Goal: Task Accomplishment & Management: Complete application form

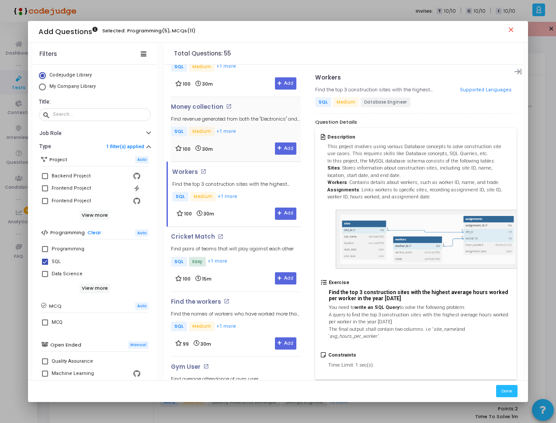
scroll to position [105, 0]
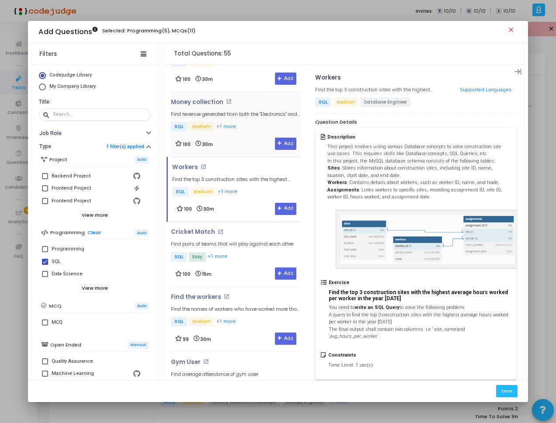
click at [247, 242] on h5 "Find pairs of teams that will play against each other" at bounding box center [232, 244] width 123 height 6
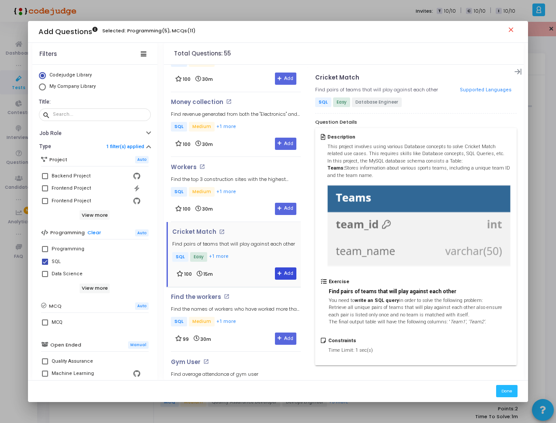
click at [281, 271] on button "Add" at bounding box center [285, 274] width 21 height 12
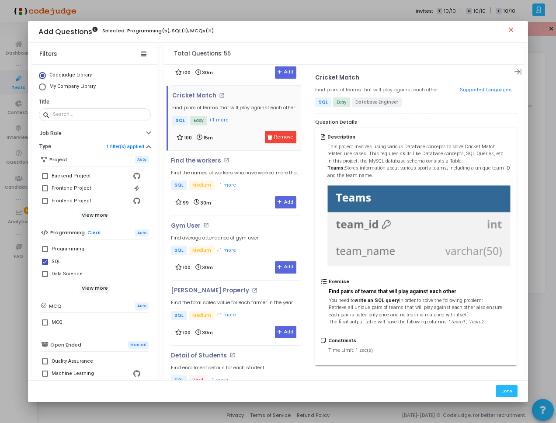
scroll to position [261, 0]
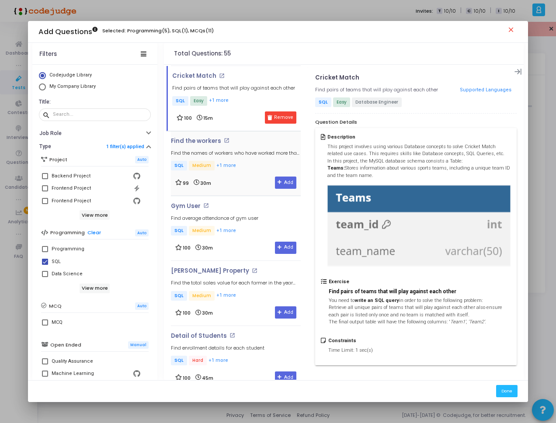
click at [242, 176] on div "Find the workers open_in_new Find the names of workers who have worked more tha…" at bounding box center [236, 163] width 130 height 51
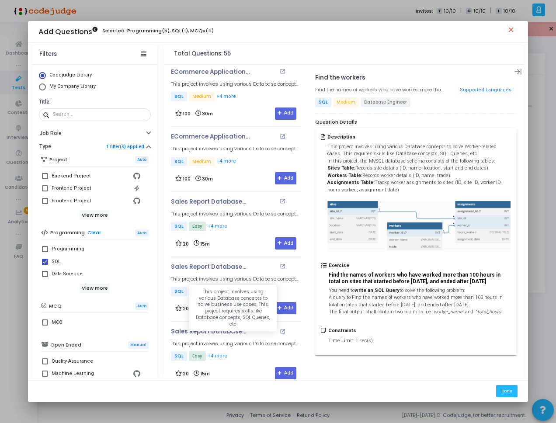
scroll to position [3269, 0]
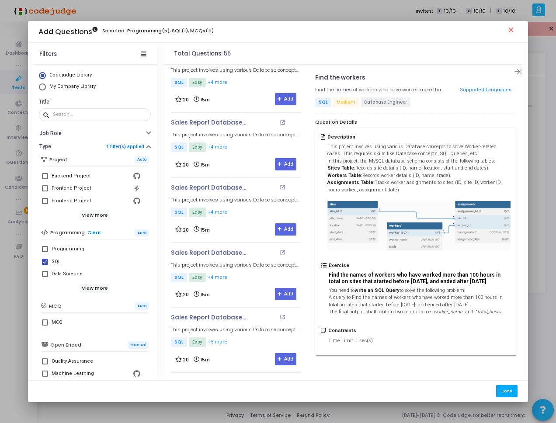
click at [518, 389] on button "Done" at bounding box center [506, 391] width 21 height 12
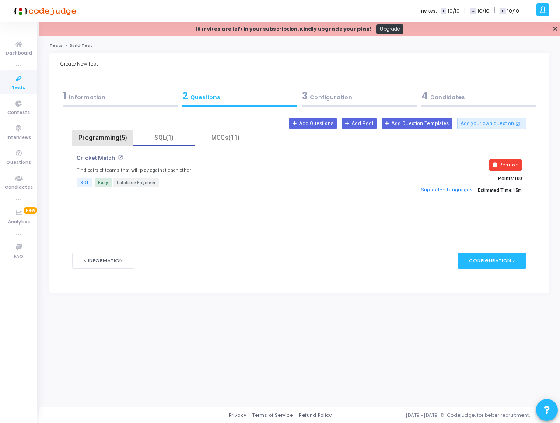
click at [107, 136] on div "Programming(5)" at bounding box center [102, 137] width 51 height 9
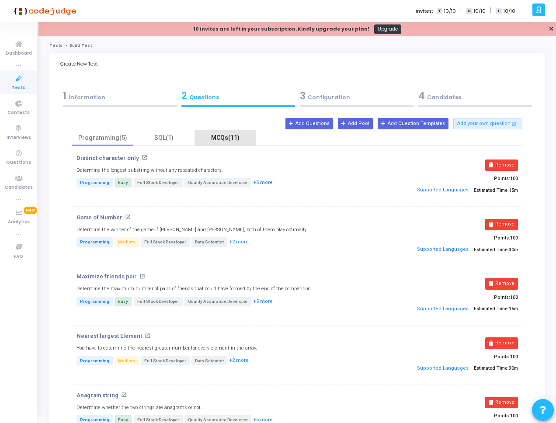
click at [226, 139] on div "MCQs(11)" at bounding box center [225, 137] width 51 height 9
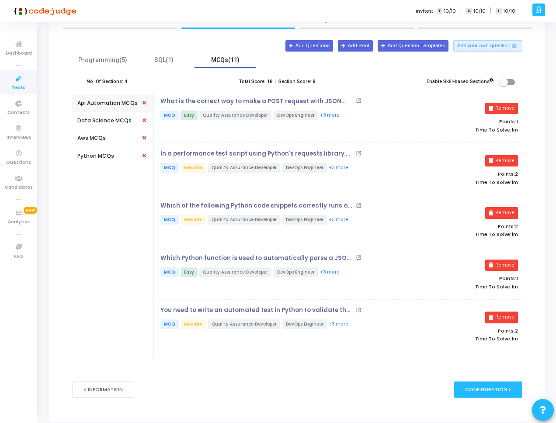
scroll to position [108, 0]
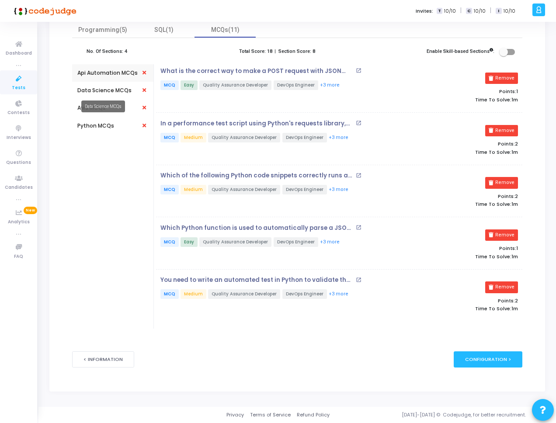
click at [102, 91] on div "Data Science MCQs" at bounding box center [104, 91] width 54 height 8
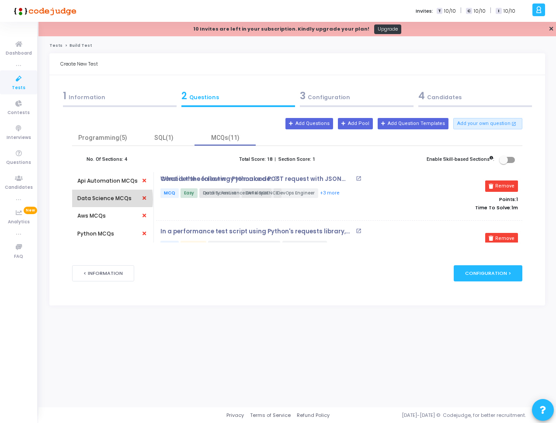
scroll to position [0, 0]
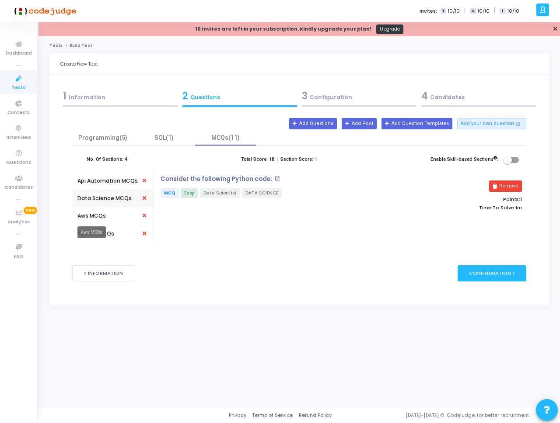
click at [104, 220] on mat-tooltip-component "Aws MCQs" at bounding box center [91, 232] width 41 height 24
click at [103, 211] on div "Aws MCQs" at bounding box center [91, 215] width 28 height 17
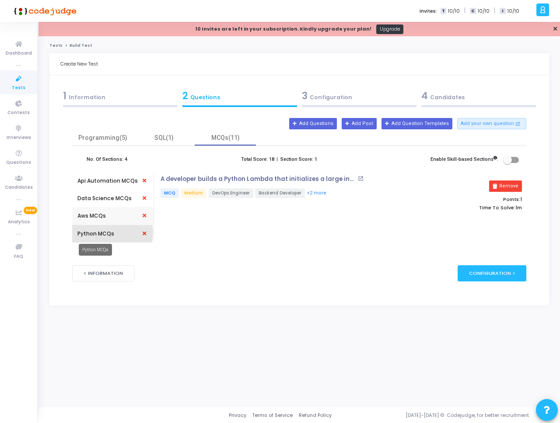
click at [102, 233] on div "Python MCQs" at bounding box center [95, 234] width 37 height 8
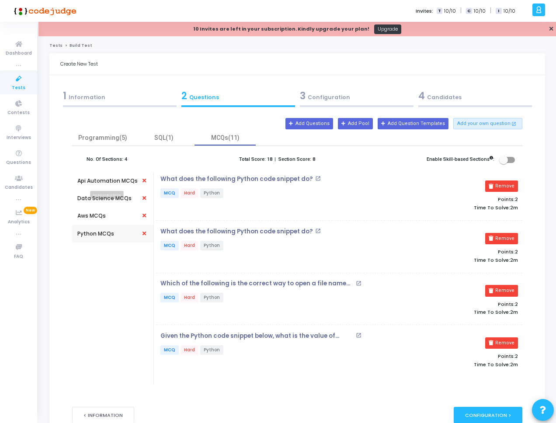
click at [109, 178] on div "Api Automation MCQs" at bounding box center [107, 181] width 60 height 8
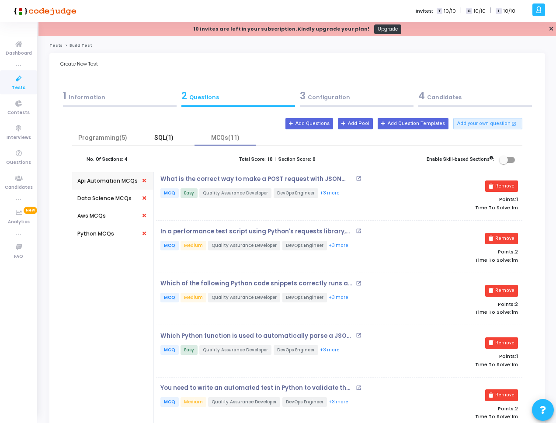
click at [174, 139] on div "SQL(1)" at bounding box center [164, 137] width 51 height 9
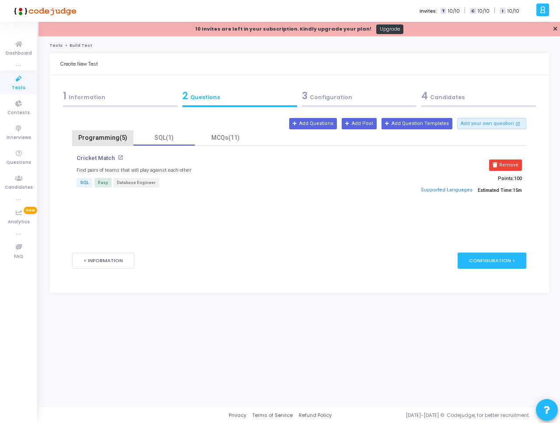
click at [114, 137] on div "Programming(5)" at bounding box center [102, 137] width 51 height 9
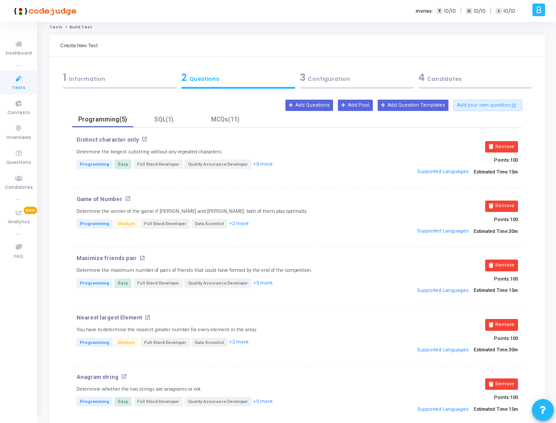
scroll to position [52, 0]
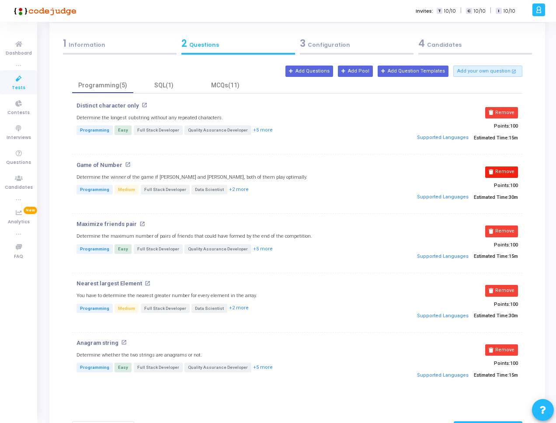
click at [501, 171] on button "Remove" at bounding box center [501, 172] width 33 height 11
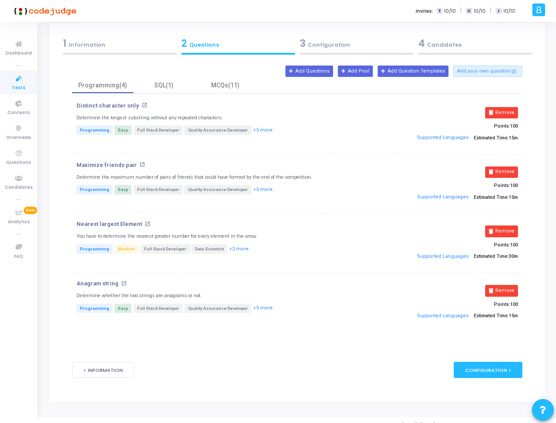
click at [343, 347] on div "Programming(4) SQL(1) MCQs(11) Distinct character only open_in_new Determine th…" at bounding box center [297, 213] width 450 height 271
click at [174, 87] on div "SQL(1)" at bounding box center [164, 85] width 51 height 9
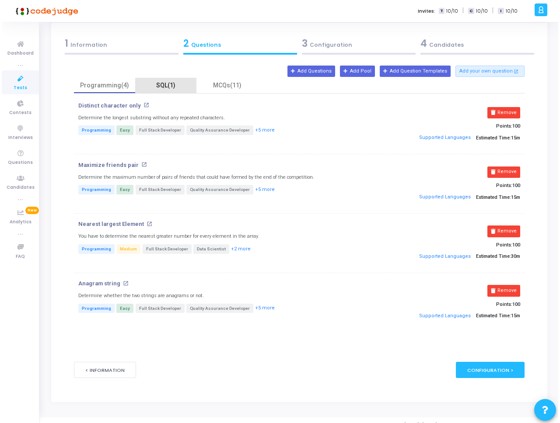
scroll to position [0, 0]
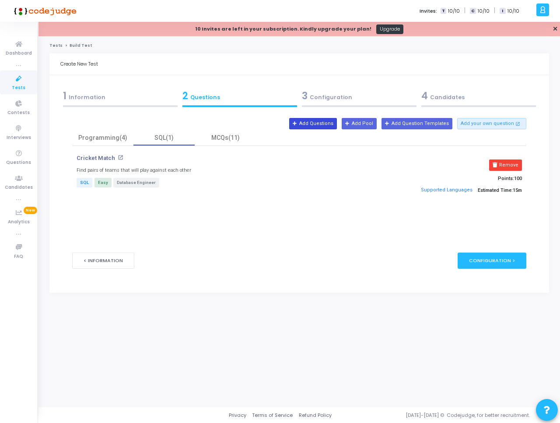
click at [328, 124] on button "Add Questions" at bounding box center [313, 123] width 48 height 11
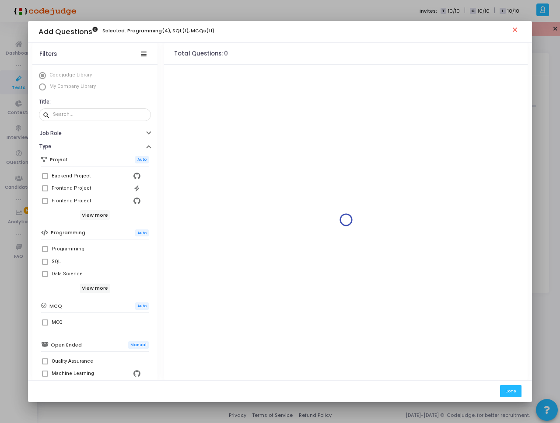
click at [48, 261] on span at bounding box center [45, 262] width 6 height 6
click at [45, 265] on input "SQL" at bounding box center [45, 265] width 0 height 0
checkbox input "true"
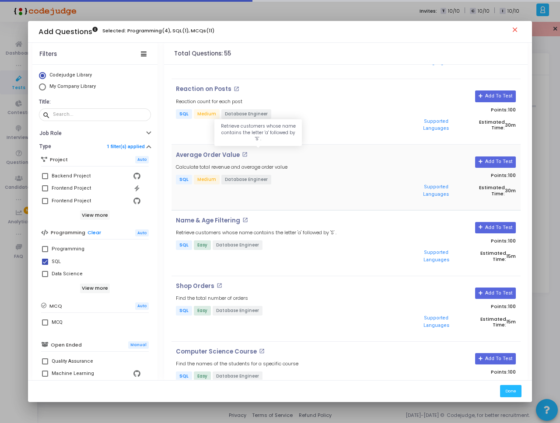
scroll to position [2027, 0]
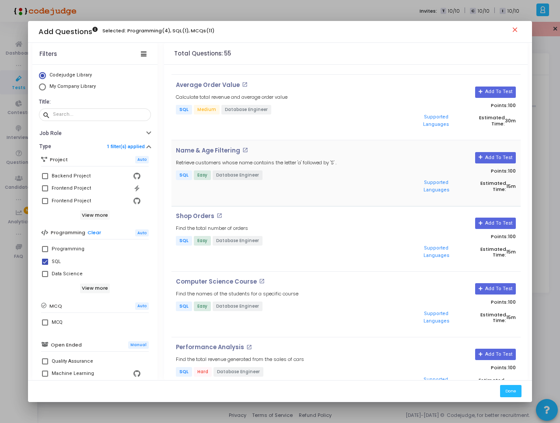
click at [311, 171] on p "SQL Easy Database Engineer" at bounding box center [288, 176] width 224 height 11
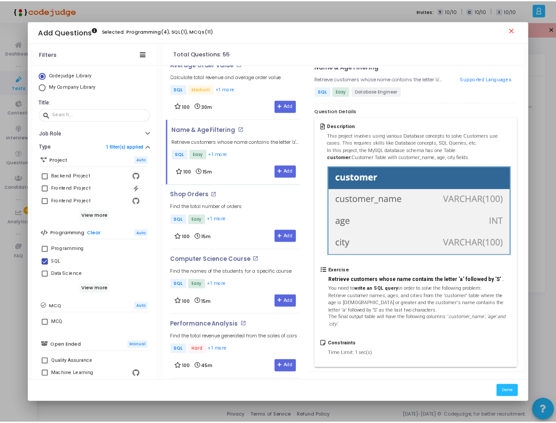
scroll to position [11, 0]
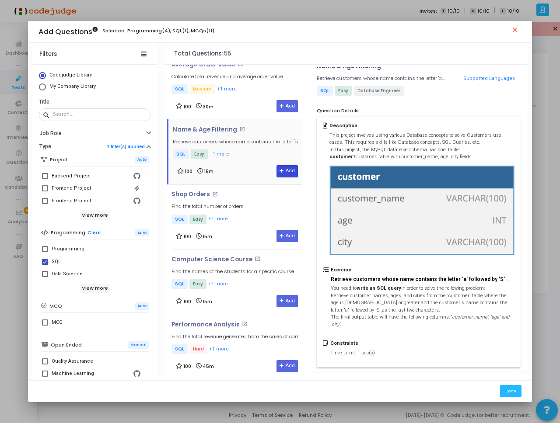
click at [277, 167] on button "Add" at bounding box center [286, 171] width 21 height 12
click at [503, 388] on button "Done" at bounding box center [510, 391] width 21 height 12
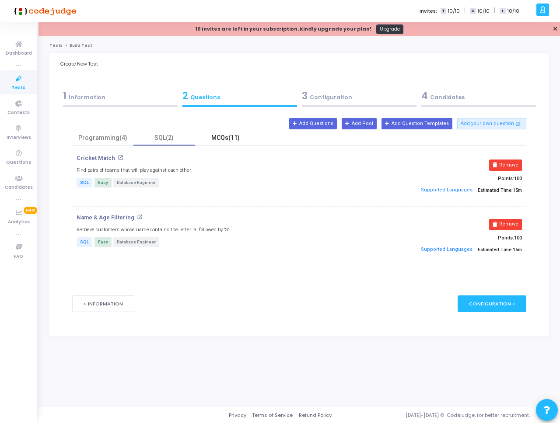
click at [227, 140] on div "MCQs(11)" at bounding box center [225, 137] width 51 height 9
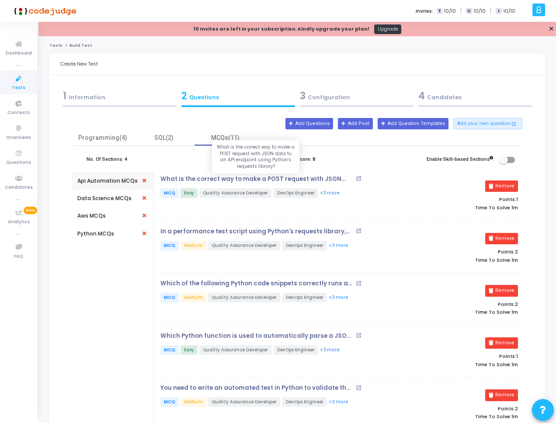
click at [318, 181] on p "What is the correct way to make a POST request with JSON data to an API endpoin…" at bounding box center [256, 179] width 193 height 7
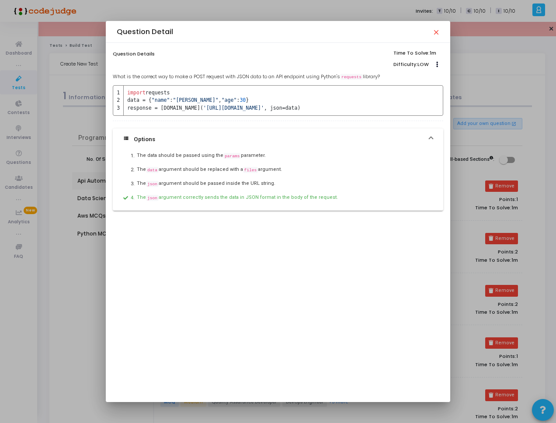
click at [462, 193] on div at bounding box center [278, 211] width 556 height 423
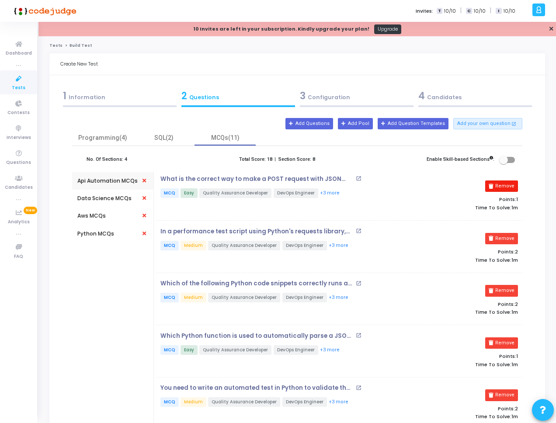
click at [499, 188] on button "Remove" at bounding box center [501, 186] width 33 height 11
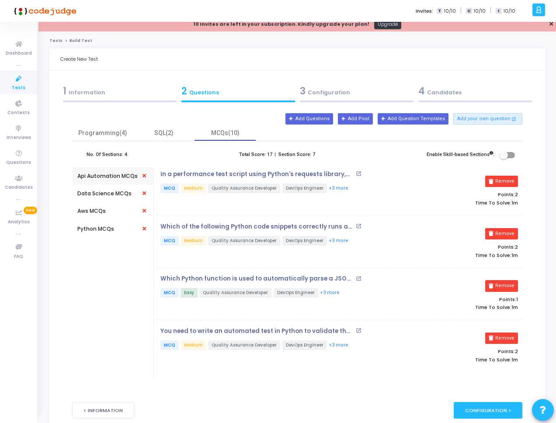
scroll to position [0, 0]
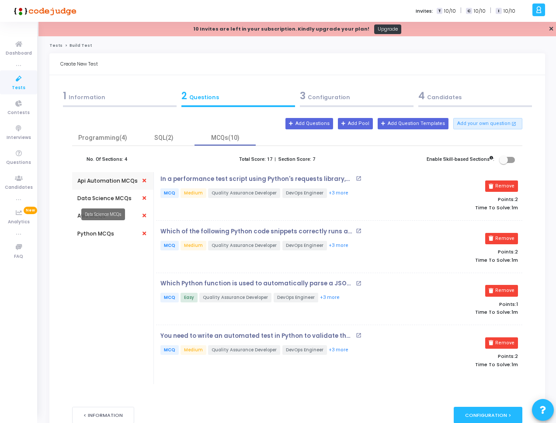
click at [110, 196] on div "Data Science MCQs" at bounding box center [104, 199] width 54 height 8
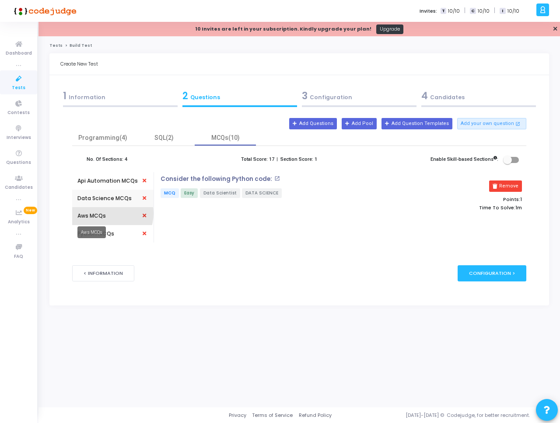
click at [104, 213] on div "Aws MCQs" at bounding box center [91, 216] width 28 height 8
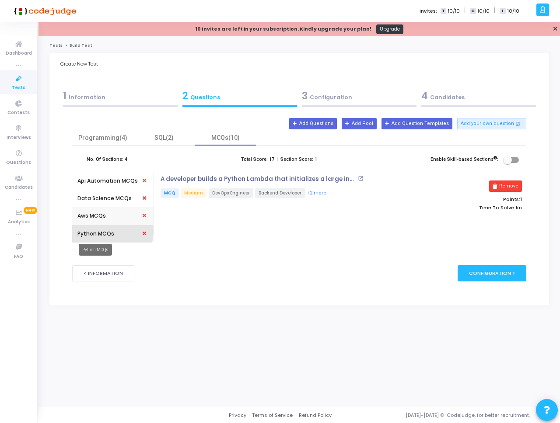
click at [102, 231] on div "Python MCQs" at bounding box center [95, 234] width 37 height 8
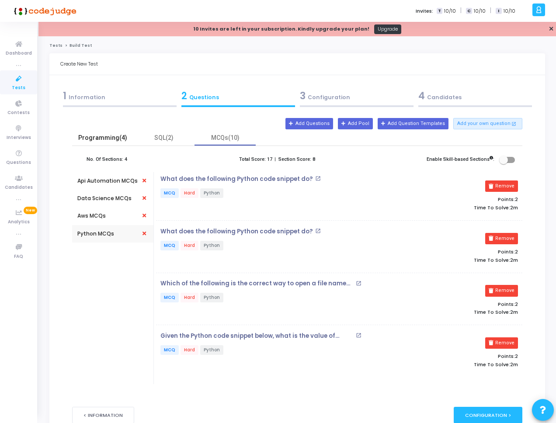
click at [117, 143] on div "Programming(4)" at bounding box center [102, 137] width 61 height 15
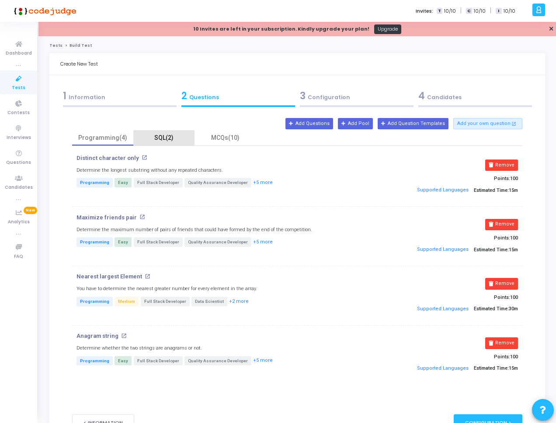
click at [174, 139] on div "SQL(2)" at bounding box center [164, 137] width 51 height 9
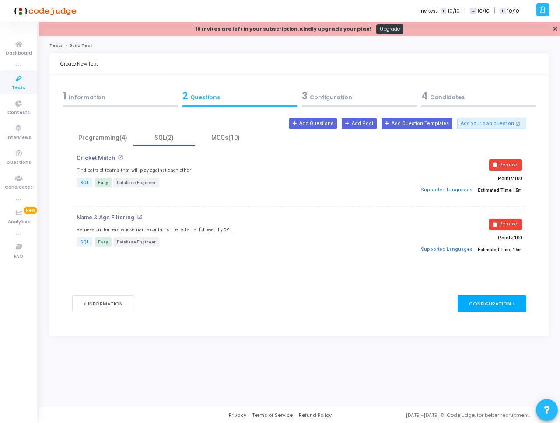
click at [508, 309] on div "Configuration >" at bounding box center [491, 304] width 69 height 16
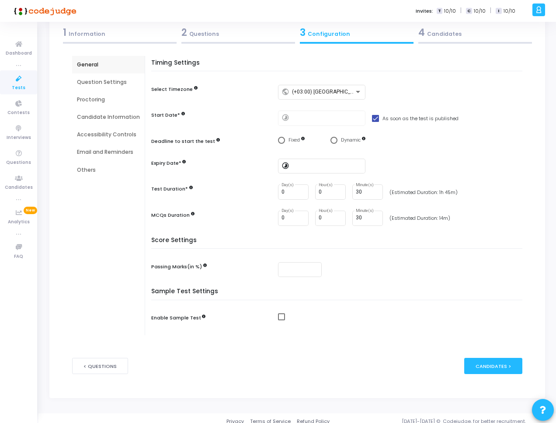
scroll to position [70, 0]
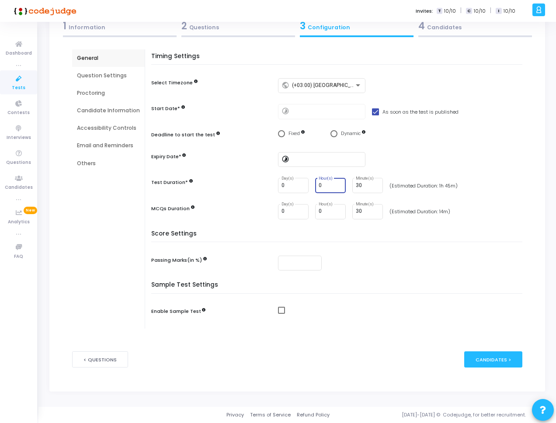
drag, startPoint x: 321, startPoint y: 186, endPoint x: 310, endPoint y: 187, distance: 11.8
click at [310, 187] on div "0 Day(s) 0 Hour(s) 30 Minute(s)" at bounding box center [330, 185] width 105 height 15
type input "2"
click at [353, 186] on div "30 Minute(s)" at bounding box center [367, 185] width 31 height 16
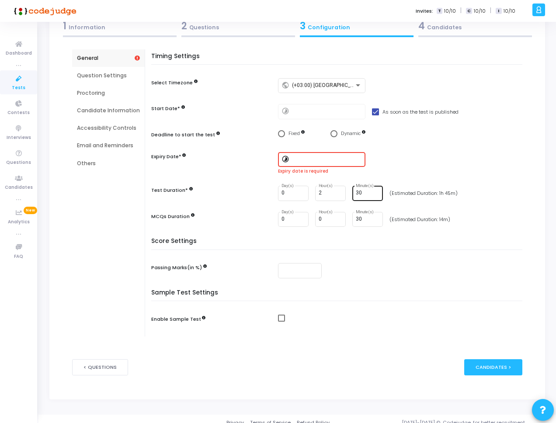
click at [353, 186] on div "30 Minute(s)" at bounding box center [367, 192] width 31 height 16
click at [358, 191] on input "30" at bounding box center [368, 193] width 24 height 6
type input "00"
click at [406, 255] on div "Score Settings Passing Marks(in %)" at bounding box center [339, 264] width 367 height 52
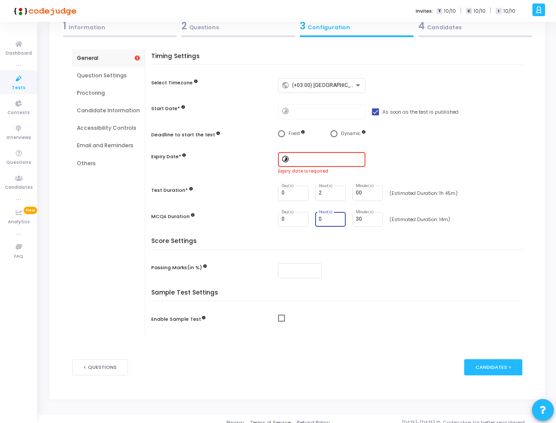
click at [331, 219] on input "0" at bounding box center [331, 219] width 24 height 6
click at [373, 220] on input "29" at bounding box center [368, 219] width 24 height 6
type input "2"
type input "15"
click at [392, 230] on div "Timing Settings Select Timezone public (+03:00) Asia/Amman Start Date* timelaps…" at bounding box center [339, 145] width 367 height 185
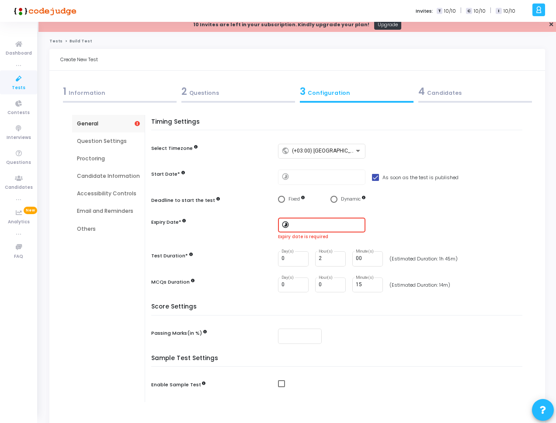
scroll to position [0, 0]
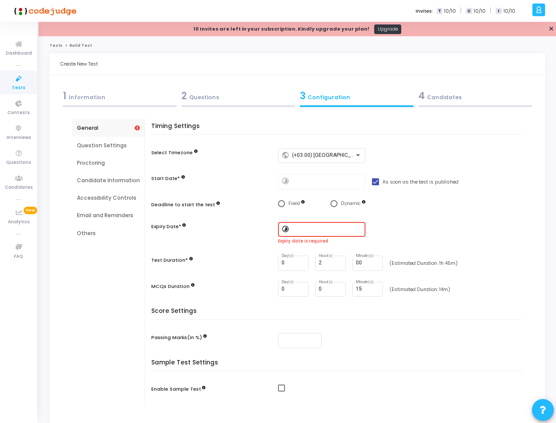
click at [315, 231] on input at bounding box center [327, 229] width 70 height 6
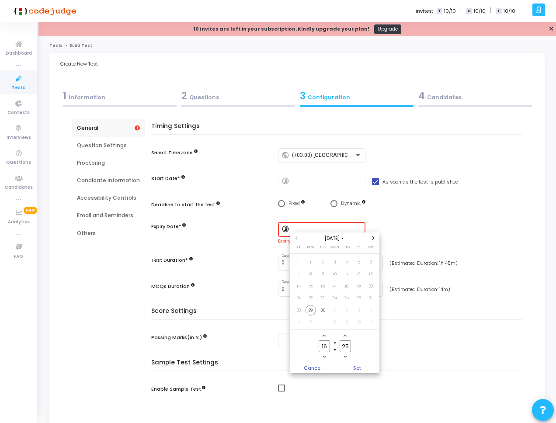
click at [374, 238] on icon "Next month" at bounding box center [373, 238] width 2 height 3
click at [356, 310] on span "31" at bounding box center [359, 310] width 11 height 11
click at [373, 240] on icon "Next month" at bounding box center [373, 238] width 3 height 3
click at [356, 285] on span "14" at bounding box center [359, 286] width 11 height 11
click at [365, 367] on span "Set" at bounding box center [357, 368] width 45 height 10
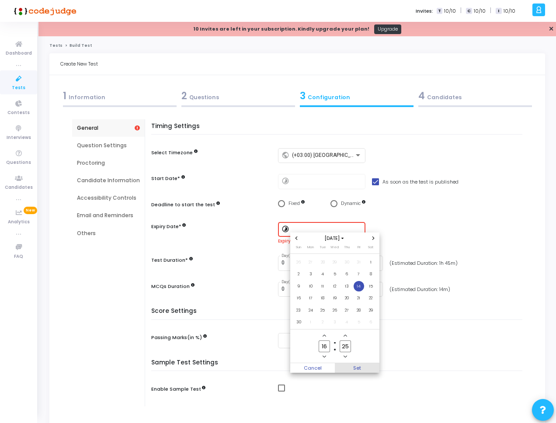
type input "11/14/2025, 4:25 PM"
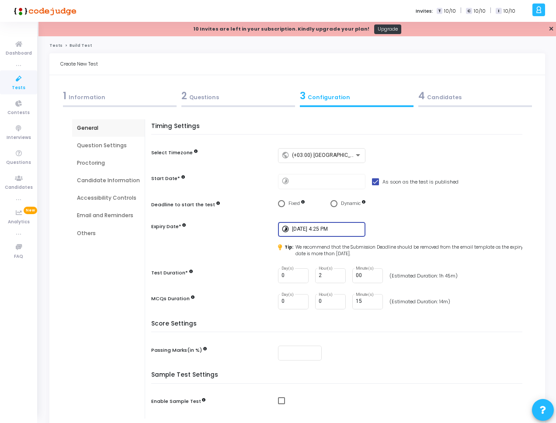
click at [404, 222] on div "timelapse 11/14/2025, 4:25 PM" at bounding box center [402, 229] width 249 height 15
click at [223, 103] on div "2 Questions" at bounding box center [238, 98] width 118 height 24
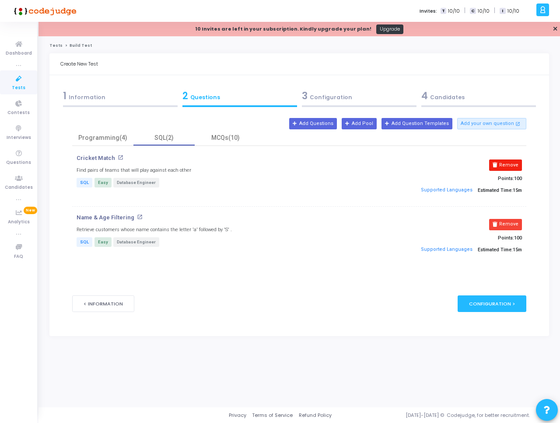
click at [514, 166] on button "Remove" at bounding box center [505, 165] width 33 height 11
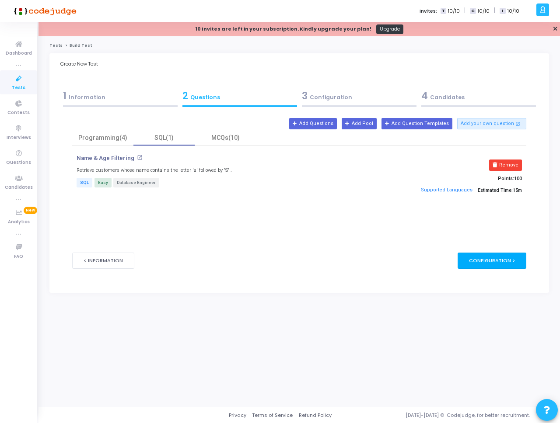
click at [496, 264] on div "Configuration >" at bounding box center [491, 261] width 69 height 16
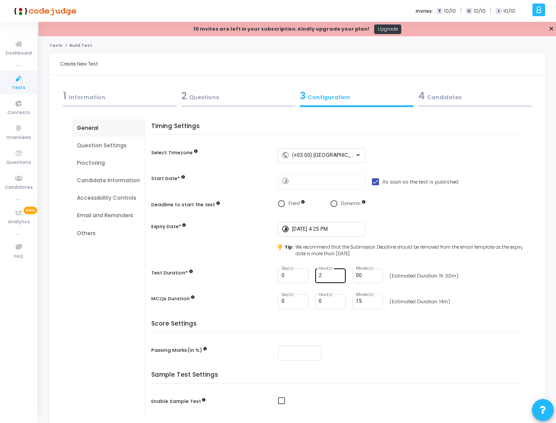
click at [324, 278] on input "2" at bounding box center [331, 276] width 24 height 6
type input "1"
drag, startPoint x: 358, startPoint y: 274, endPoint x: 361, endPoint y: 297, distance: 23.4
click at [358, 275] on input "00" at bounding box center [368, 276] width 24 height 6
type input "30"
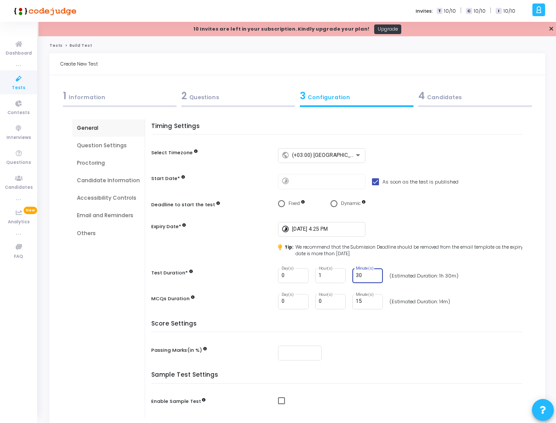
click at [519, 311] on div "Timing Settings Select Timezone public (+03:00) Asia/Amman Start Date* timelaps…" at bounding box center [339, 222] width 367 height 198
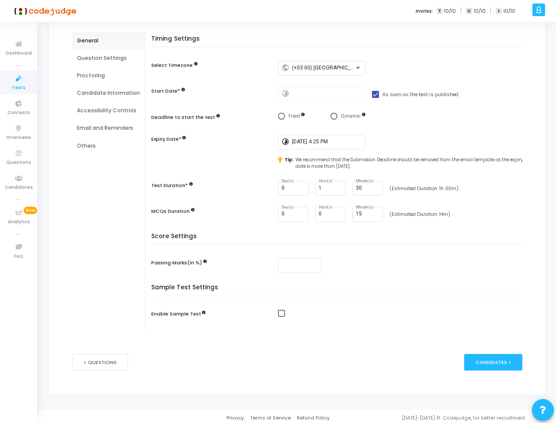
scroll to position [90, 0]
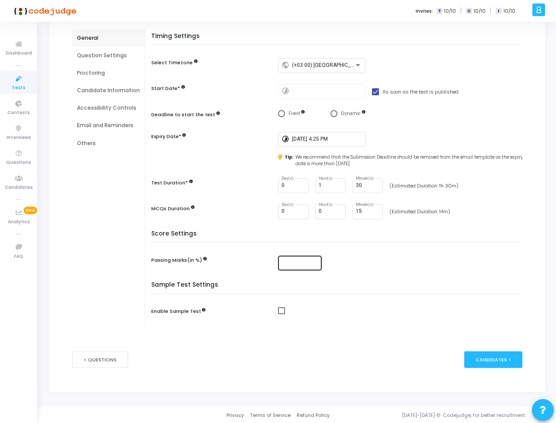
click at [292, 259] on div at bounding box center [300, 262] width 37 height 16
click at [294, 263] on input "number" at bounding box center [300, 263] width 37 height 6
click at [244, 251] on div "Score Settings Passing Marks(in %)" at bounding box center [339, 256] width 367 height 52
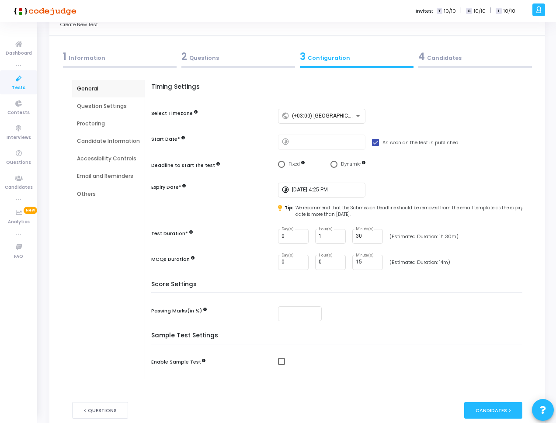
scroll to position [38, 0]
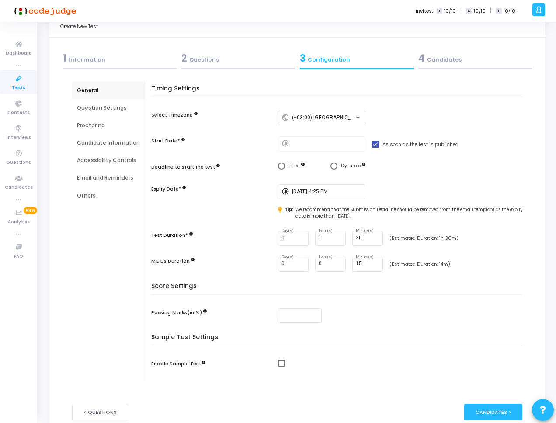
click at [117, 110] on div "Question Settings" at bounding box center [108, 108] width 63 height 8
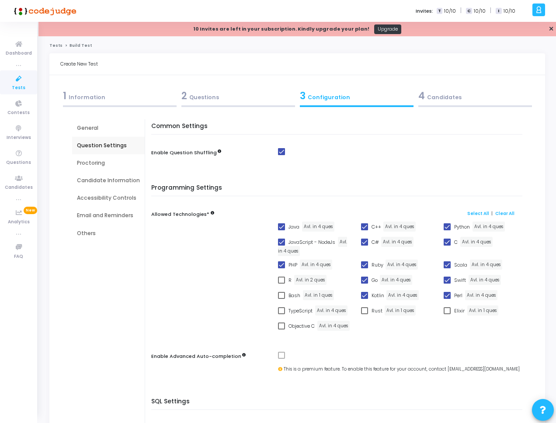
click at [280, 226] on span at bounding box center [281, 226] width 7 height 7
click at [281, 230] on input "Java" at bounding box center [281, 230] width 0 height 0
checkbox input "false"
click at [363, 228] on span at bounding box center [364, 226] width 7 height 7
click at [364, 230] on input "C++" at bounding box center [364, 230] width 0 height 0
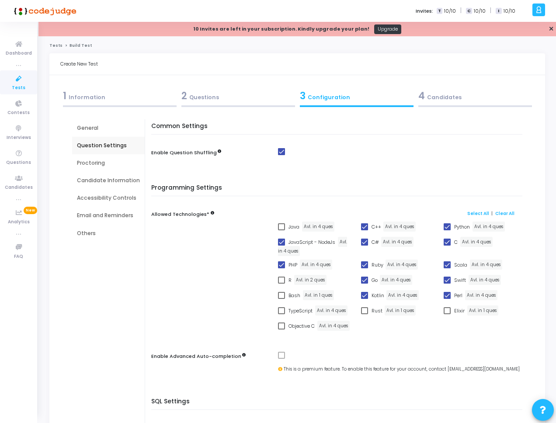
checkbox input "false"
click at [366, 241] on span at bounding box center [364, 242] width 7 height 7
click at [365, 246] on input "C#" at bounding box center [364, 246] width 0 height 0
checkbox input "false"
click at [454, 242] on span "C" at bounding box center [455, 242] width 3 height 10
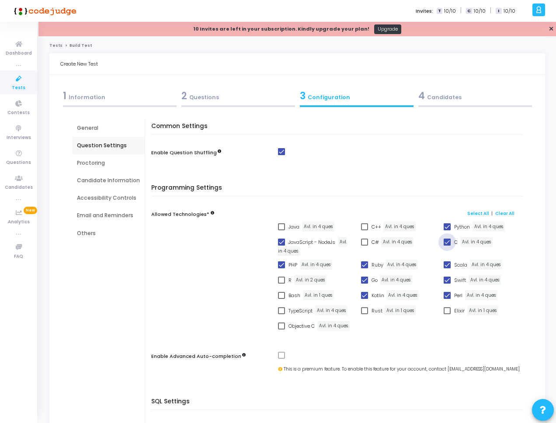
click at [447, 246] on input "C" at bounding box center [447, 246] width 0 height 0
checkbox input "false"
click at [452, 262] on label "Scala" at bounding box center [456, 265] width 24 height 10
click at [447, 268] on input "Scala" at bounding box center [447, 268] width 0 height 0
checkbox input "false"
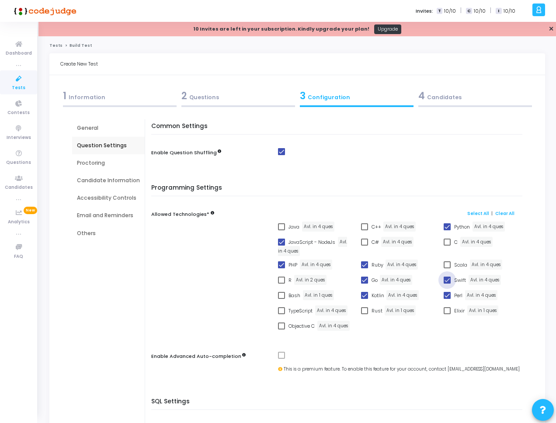
click at [453, 278] on label "Swift" at bounding box center [455, 280] width 22 height 10
click at [447, 284] on input "Swift" at bounding box center [447, 284] width 0 height 0
checkbox input "false"
click at [453, 293] on label "Perl" at bounding box center [453, 295] width 19 height 10
click at [447, 299] on input "Perl" at bounding box center [447, 299] width 0 height 0
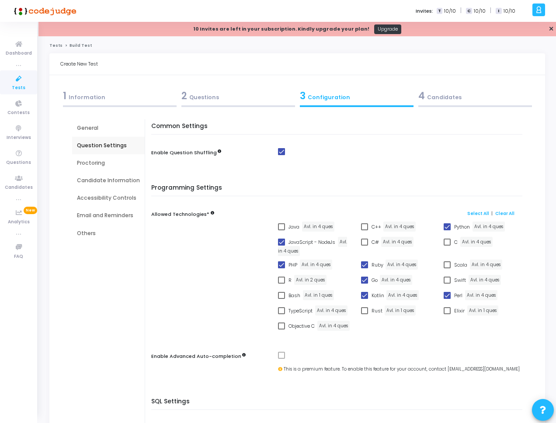
checkbox input "false"
click at [376, 295] on span "Kotlin" at bounding box center [378, 295] width 13 height 10
click at [365, 299] on input "Kotlin" at bounding box center [364, 299] width 0 height 0
checkbox input "false"
click at [372, 275] on span "Go" at bounding box center [375, 280] width 6 height 10
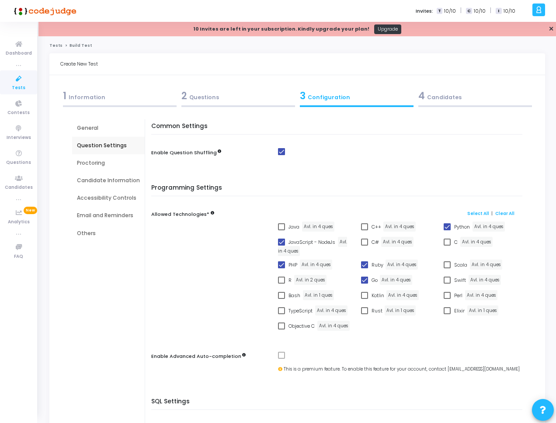
click at [365, 284] on input "Go" at bounding box center [364, 284] width 0 height 0
checkbox input "false"
click at [372, 265] on span "Ruby" at bounding box center [378, 265] width 12 height 10
click at [365, 268] on input "Ruby" at bounding box center [364, 268] width 0 height 0
checkbox input "false"
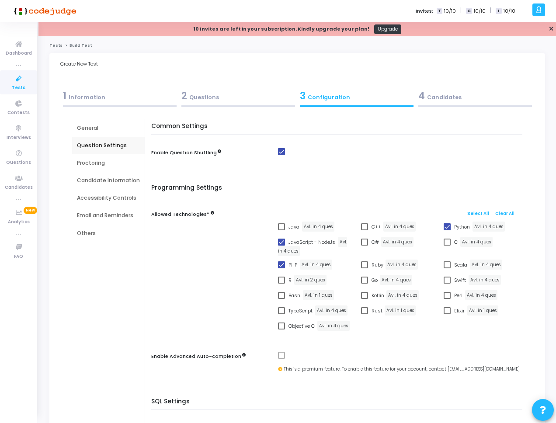
click at [372, 278] on span "Go" at bounding box center [375, 280] width 6 height 10
click at [365, 284] on input "Go" at bounding box center [364, 284] width 0 height 0
checkbox input "true"
click at [291, 264] on span "PHP" at bounding box center [293, 265] width 9 height 10
click at [282, 268] on input "PHP" at bounding box center [281, 268] width 0 height 0
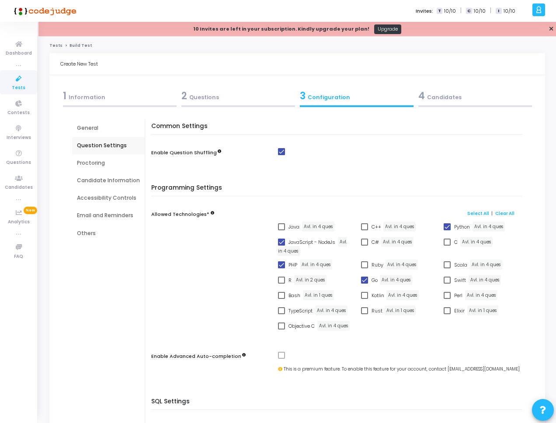
checkbox input "false"
click at [293, 306] on span "TypeScript" at bounding box center [301, 311] width 24 height 10
click at [282, 314] on input "TypeScript" at bounding box center [281, 314] width 0 height 0
checkbox input "true"
click at [289, 265] on span "PHP" at bounding box center [293, 265] width 9 height 10
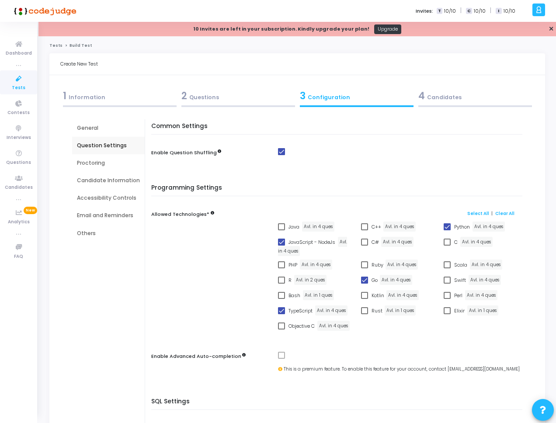
click at [282, 268] on input "PHP" at bounding box center [281, 268] width 0 height 0
checkbox input "true"
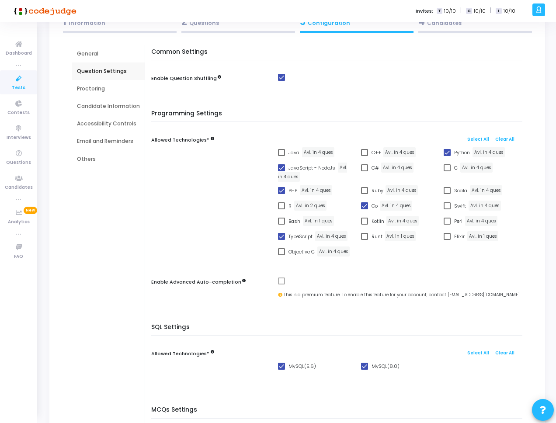
scroll to position [63, 0]
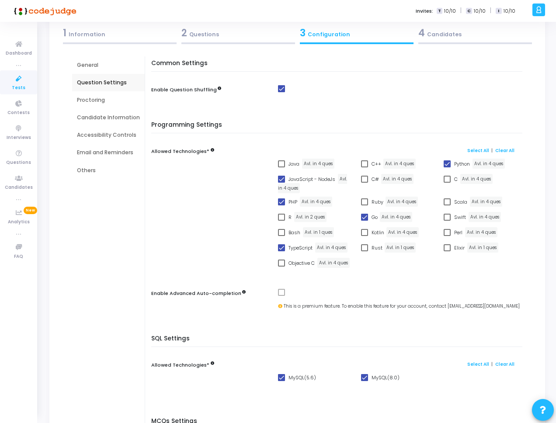
click at [110, 101] on div "Proctoring" at bounding box center [108, 100] width 63 height 8
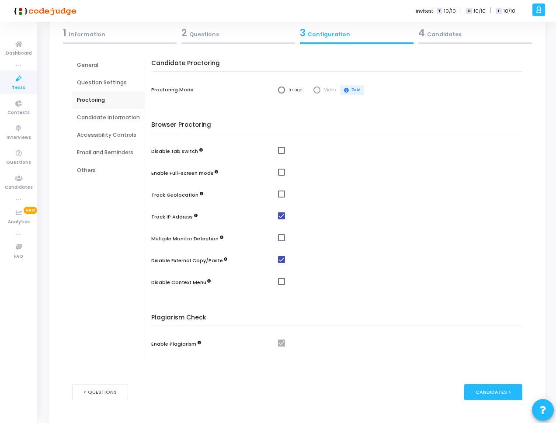
scroll to position [0, 0]
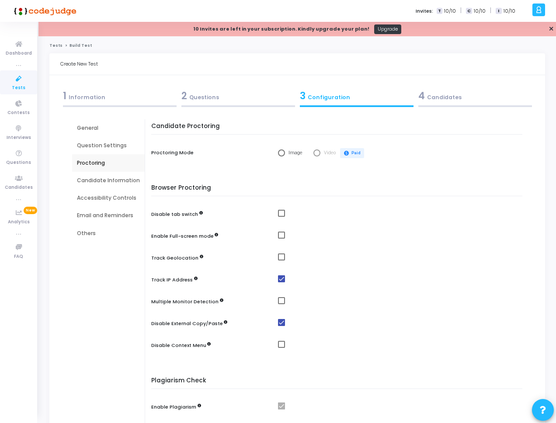
click at [282, 153] on span "Select confirmation" at bounding box center [281, 153] width 7 height 7
click at [282, 153] on input "Image" at bounding box center [281, 153] width 7 height 7
radio input "true"
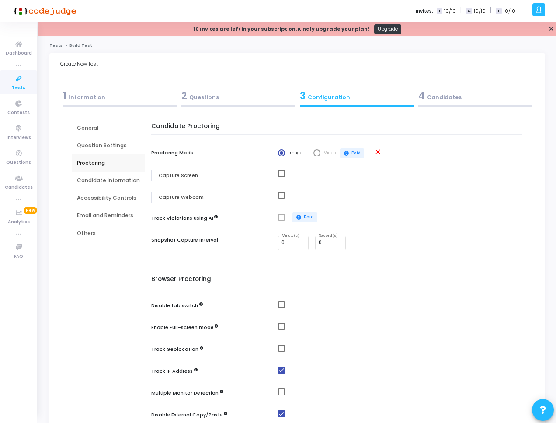
click at [279, 173] on span at bounding box center [281, 173] width 7 height 7
click at [281, 177] on input "checkbox" at bounding box center [281, 177] width 0 height 0
checkbox input "true"
click at [278, 195] on span at bounding box center [281, 195] width 7 height 7
click at [281, 199] on input "checkbox" at bounding box center [281, 199] width 0 height 0
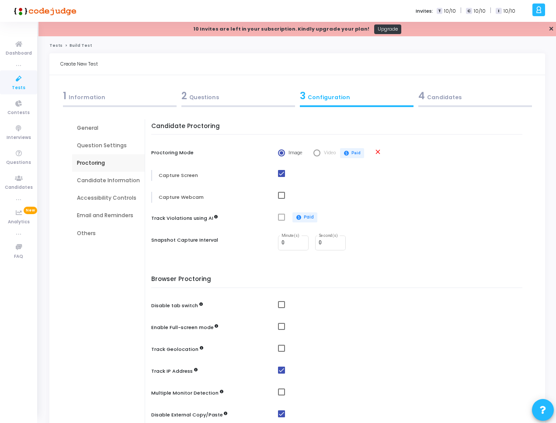
checkbox input "true"
click at [280, 216] on span at bounding box center [281, 217] width 7 height 7
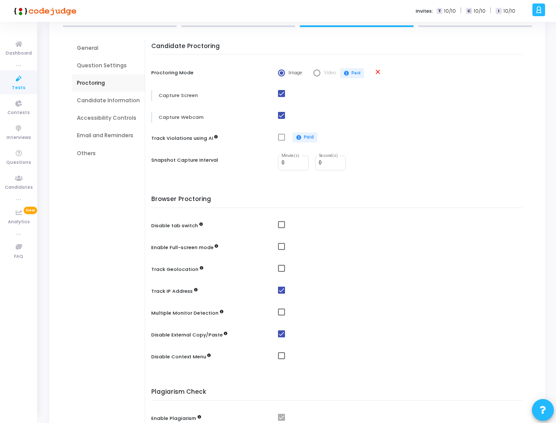
scroll to position [105, 0]
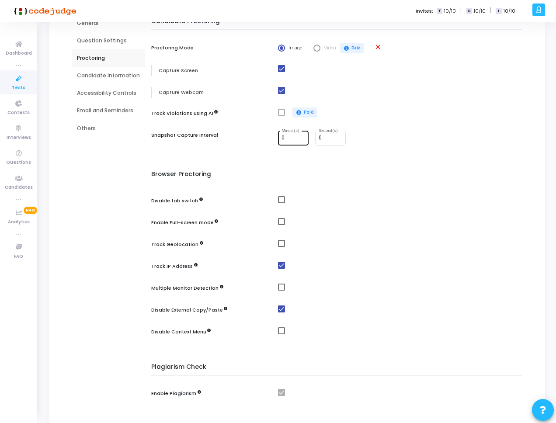
click at [290, 140] on input "0" at bounding box center [294, 138] width 24 height 6
type input "1"
click at [317, 162] on div "Candidate Proctoring Proctoring Mode Image Video paid Paid close Capture Screen…" at bounding box center [339, 214] width 367 height 393
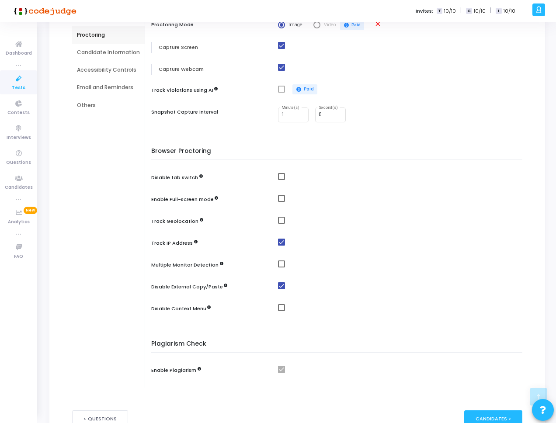
scroll to position [187, 0]
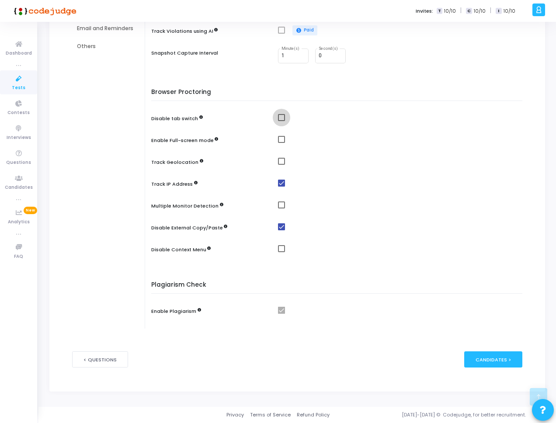
click at [278, 117] on span at bounding box center [281, 117] width 7 height 7
click at [281, 121] on input "checkbox" at bounding box center [281, 121] width 0 height 0
checkbox input "true"
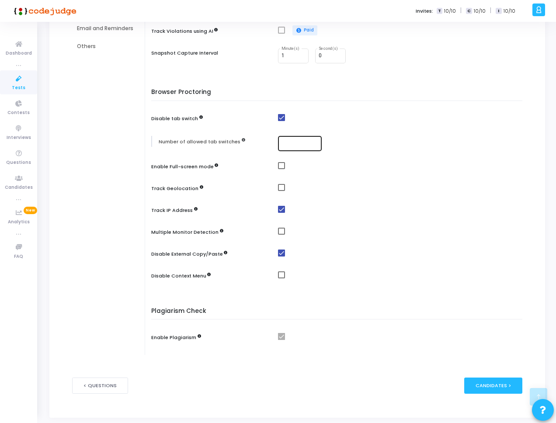
click at [296, 147] on div at bounding box center [300, 143] width 37 height 16
click at [297, 144] on input "number" at bounding box center [300, 143] width 37 height 6
type input "1"
click at [337, 157] on div "Browser Proctoring Disable tab switch Number of allowed tab switches 1 Enable F…" at bounding box center [339, 191] width 367 height 205
click at [285, 145] on input "1" at bounding box center [300, 143] width 37 height 6
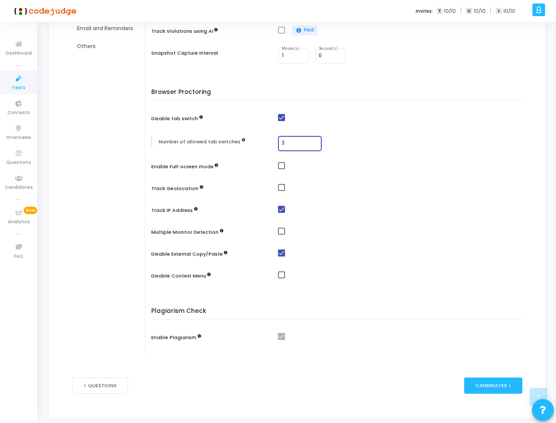
type input "3"
click at [392, 161] on div "Browser Proctoring Disable tab switch Number of allowed tab switches 3 Enable F…" at bounding box center [339, 191] width 367 height 205
click at [275, 167] on div "Enable Full-screen mode" at bounding box center [339, 167] width 376 height 11
click at [278, 167] on span at bounding box center [281, 165] width 7 height 7
click at [281, 169] on input "checkbox" at bounding box center [281, 169] width 0 height 0
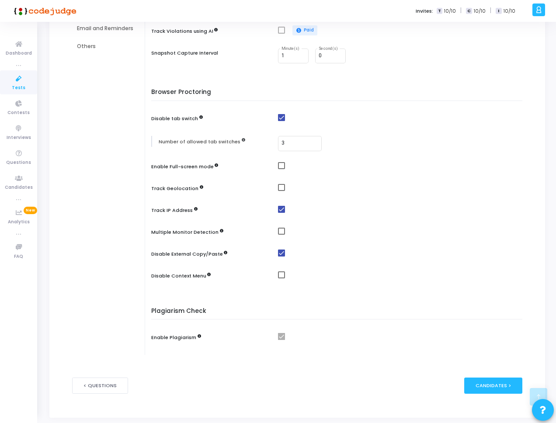
checkbox input "true"
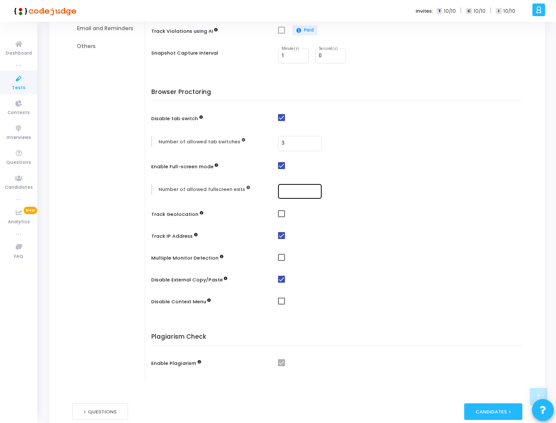
click at [306, 191] on input "number" at bounding box center [300, 191] width 37 height 6
click at [285, 188] on input "number" at bounding box center [300, 191] width 37 height 6
click at [302, 192] on input "number" at bounding box center [300, 191] width 37 height 6
type input "0"
type input "1"
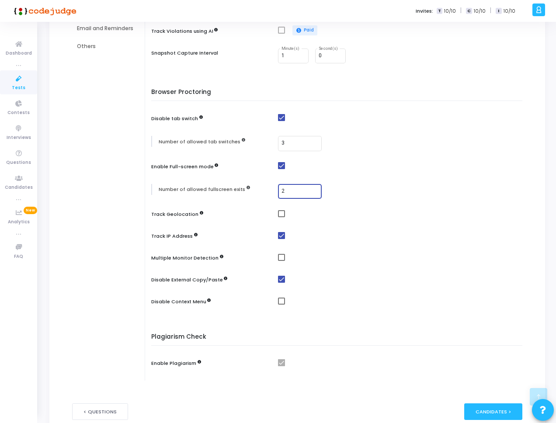
type input "2"
click at [440, 223] on div "Browser Proctoring Disable tab switch Number of allowed tab switches 3 Enable F…" at bounding box center [339, 204] width 367 height 230
click at [278, 214] on span at bounding box center [281, 213] width 7 height 7
click at [281, 217] on input "checkbox" at bounding box center [281, 217] width 0 height 0
checkbox input "true"
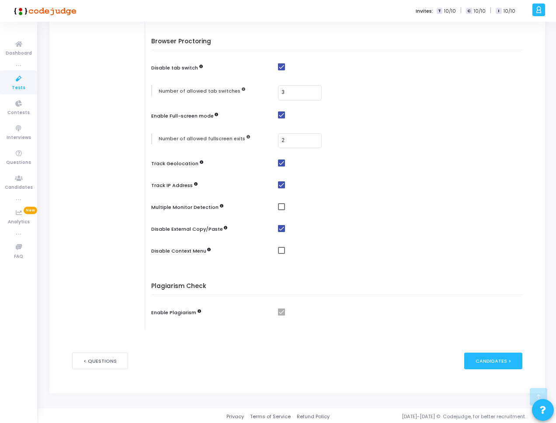
scroll to position [239, 0]
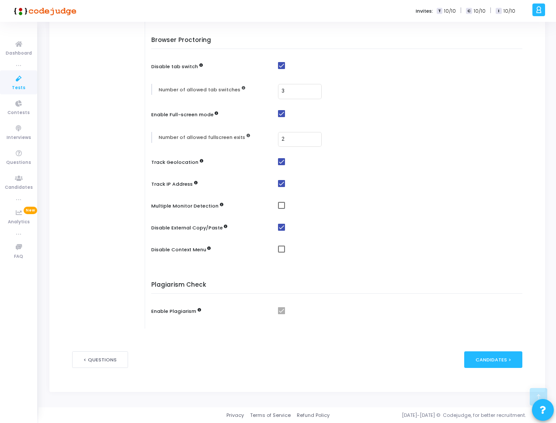
click at [279, 207] on span at bounding box center [281, 205] width 7 height 7
click at [281, 209] on input "checkbox" at bounding box center [281, 209] width 0 height 0
checkbox input "true"
click at [287, 247] on mat-checkbox at bounding box center [402, 248] width 249 height 7
click at [280, 248] on span at bounding box center [281, 249] width 7 height 7
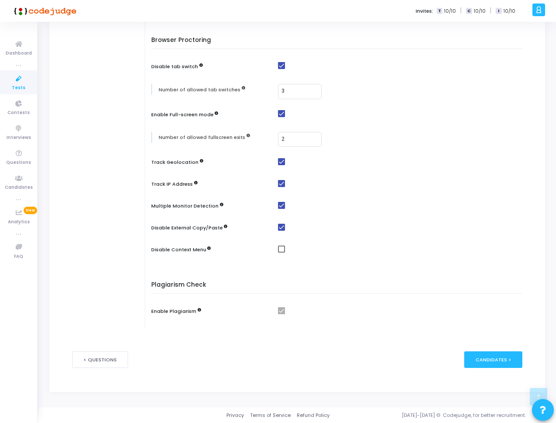
click at [281, 253] on input "checkbox" at bounding box center [281, 253] width 0 height 0
checkbox input "true"
click at [344, 240] on div "Browser Proctoring Disable tab switch Number of allowed tab switches 3 Enable F…" at bounding box center [339, 152] width 367 height 230
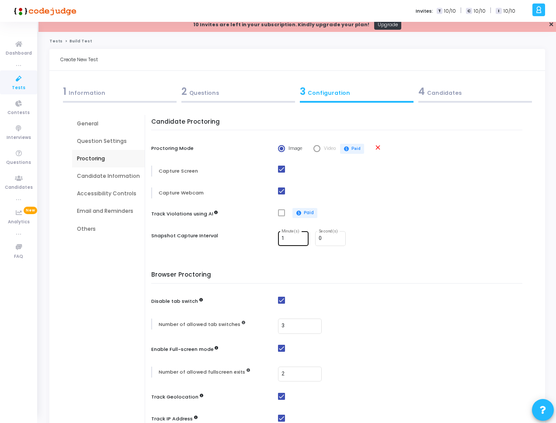
scroll to position [0, 0]
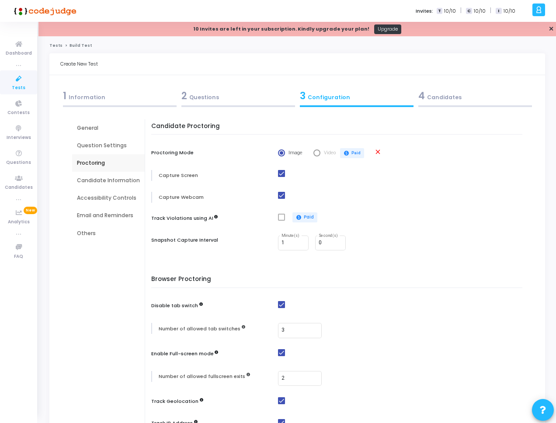
click at [104, 180] on div "Candidate Information" at bounding box center [108, 181] width 63 height 8
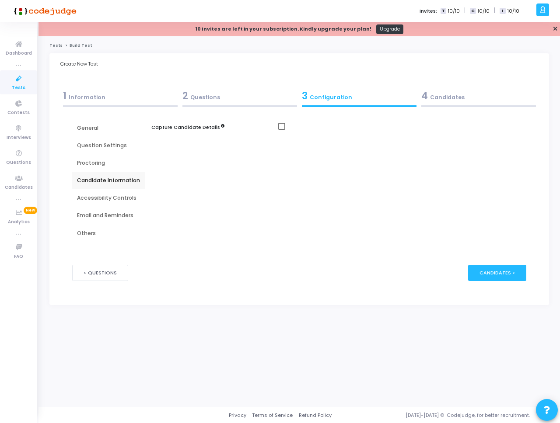
click at [284, 127] on mat-checkbox at bounding box center [404, 126] width 252 height 7
click at [282, 127] on span at bounding box center [281, 126] width 7 height 7
click at [282, 130] on input "checkbox" at bounding box center [281, 130] width 0 height 0
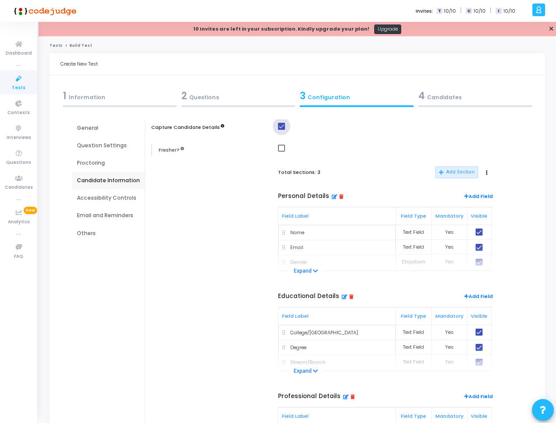
click at [282, 127] on span at bounding box center [281, 126] width 7 height 7
click at [282, 130] on input "checkbox" at bounding box center [281, 130] width 0 height 0
checkbox input "false"
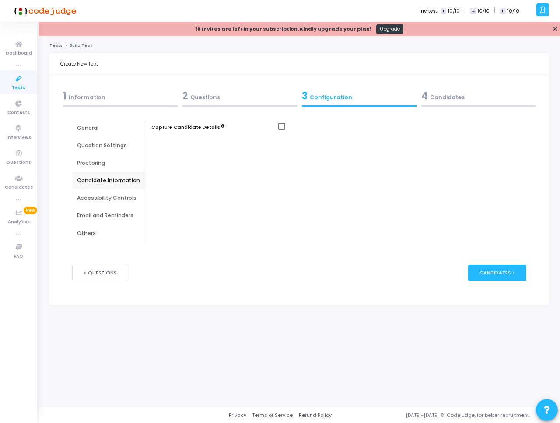
click at [110, 195] on div "Accessibility Controls" at bounding box center [108, 198] width 63 height 8
click at [228, 121] on div "Enable Shareable Test Link Allow Public Access Enable email verification" at bounding box center [341, 180] width 370 height 123
click at [278, 121] on div "Enable Shareable Test Link Allow Public Access Enable email verification" at bounding box center [341, 180] width 370 height 123
click at [279, 123] on span at bounding box center [281, 126] width 7 height 7
click at [281, 130] on input "checkbox" at bounding box center [281, 130] width 0 height 0
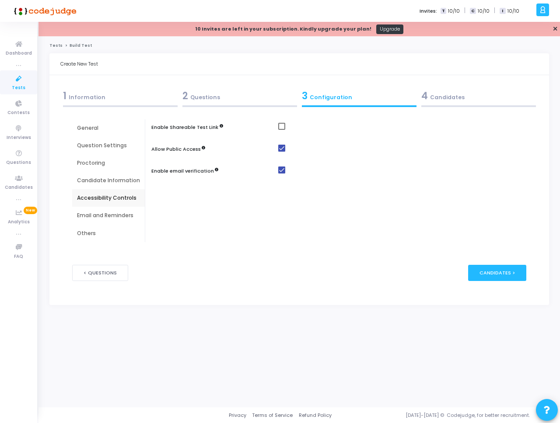
checkbox input "true"
click at [282, 147] on span "Select confirmation" at bounding box center [281, 148] width 7 height 7
click at [282, 147] on input "Yes" at bounding box center [281, 148] width 7 height 7
radio input "true"
click at [113, 217] on div "Email and Reminders" at bounding box center [108, 216] width 63 height 8
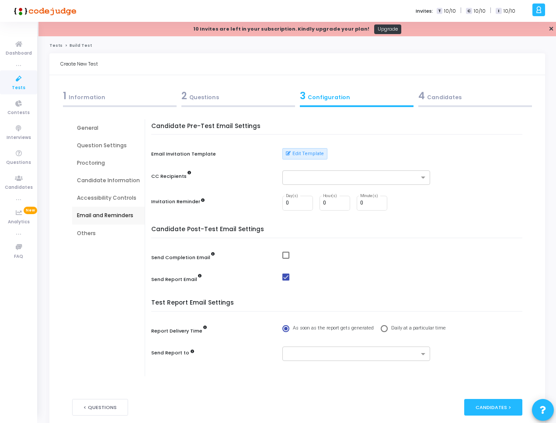
scroll to position [39, 0]
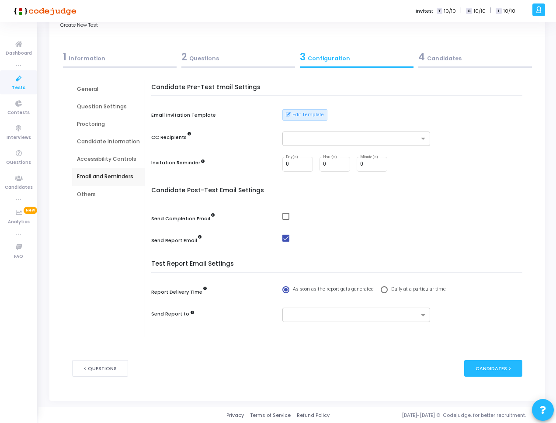
click at [106, 192] on div "Others" at bounding box center [108, 195] width 63 height 8
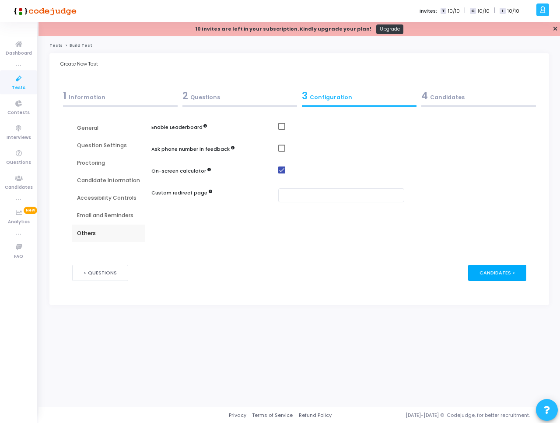
click at [504, 271] on div "Candidates >" at bounding box center [497, 273] width 58 height 16
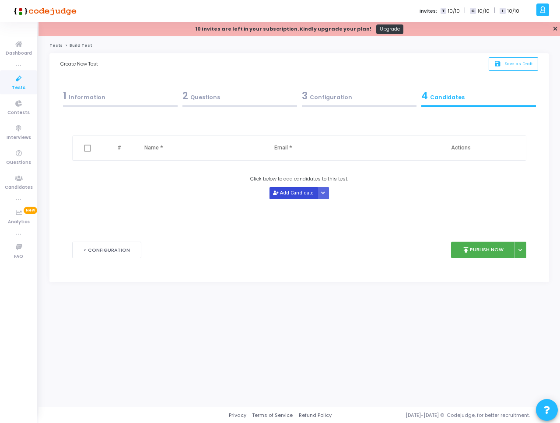
click at [292, 193] on button "Add Candidate" at bounding box center [293, 193] width 48 height 12
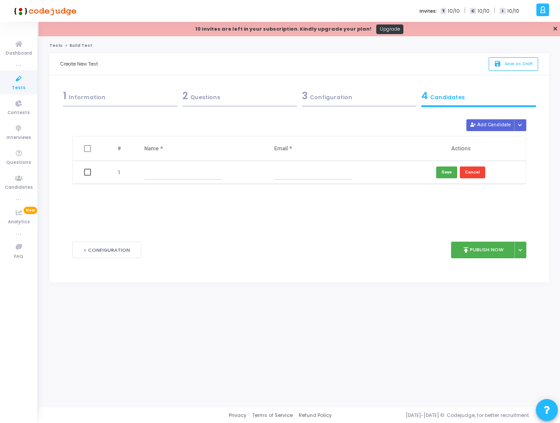
click at [205, 176] on input "text" at bounding box center [182, 172] width 77 height 14
type input "[PERSON_NAME]"
type input "A"
type input "[PERSON_NAME][EMAIL_ADDRESS]"
click at [444, 171] on button "Save" at bounding box center [446, 173] width 21 height 12
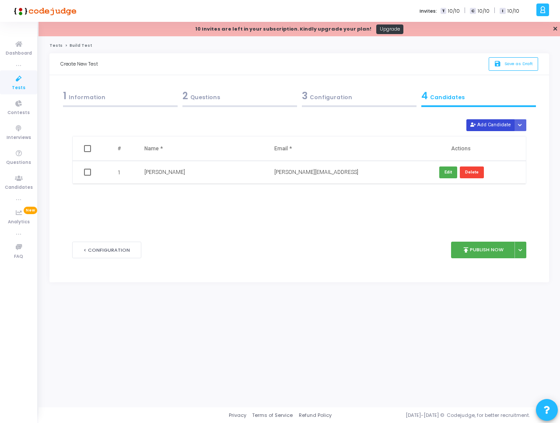
click at [489, 127] on button "Add Candidate" at bounding box center [490, 125] width 48 height 12
click at [186, 192] on input "text" at bounding box center [182, 195] width 77 height 14
type input "Nabeel"
type input "[EMAIL_ADDRESS]"
click at [446, 196] on button "Save" at bounding box center [446, 196] width 21 height 12
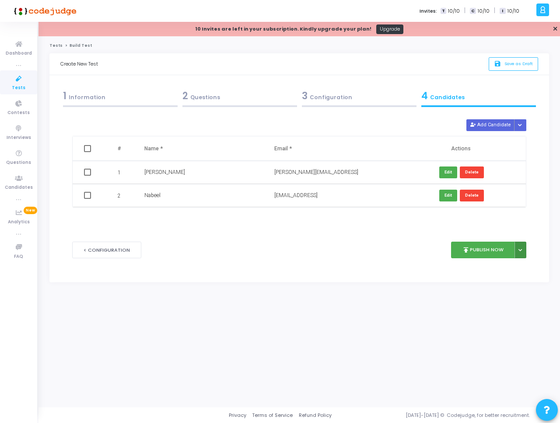
click at [525, 254] on button at bounding box center [520, 250] width 12 height 17
click at [413, 262] on div "< Configuration publish Publish Now Publish Later" at bounding box center [298, 250] width 453 height 43
click at [491, 254] on button "publish Publish Now" at bounding box center [483, 250] width 64 height 17
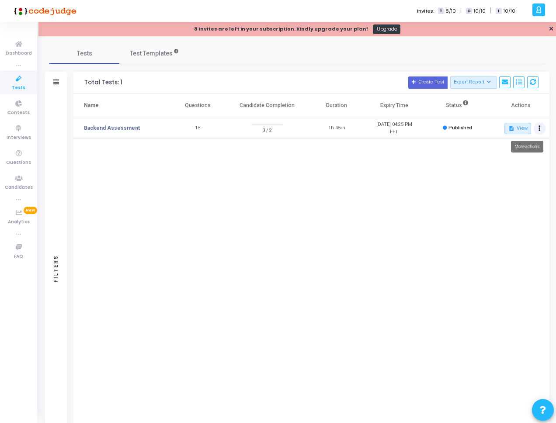
click at [543, 130] on button at bounding box center [540, 128] width 12 height 12
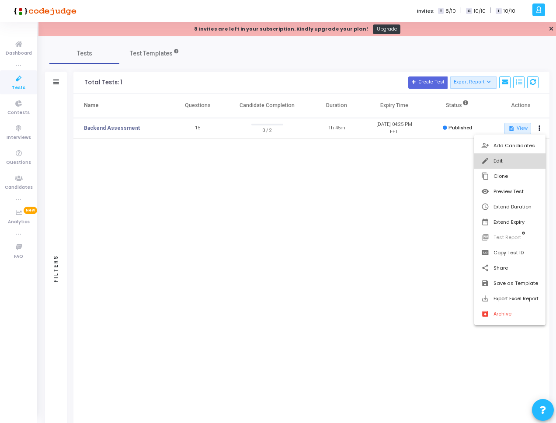
click at [501, 160] on button "edit Edit" at bounding box center [509, 160] width 71 height 15
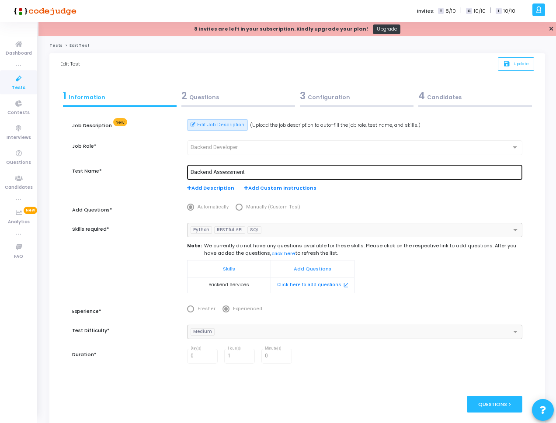
click at [213, 174] on input "Backend Assessment" at bounding box center [355, 173] width 328 height 6
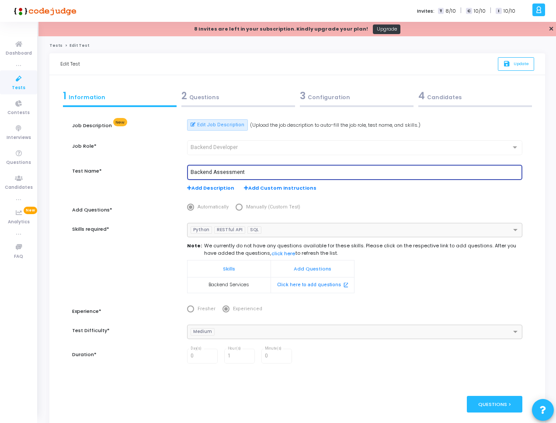
click at [213, 174] on input "Backend Assessment" at bounding box center [355, 173] width 328 height 6
click at [195, 173] on input "Backend Assessment" at bounding box center [355, 173] width 328 height 6
drag, startPoint x: 191, startPoint y: 174, endPoint x: 219, endPoint y: 211, distance: 47.0
click at [191, 174] on input "Backend Assessment" at bounding box center [355, 173] width 328 height 6
click at [237, 171] on input "MedWrite Backend Assessment" at bounding box center [355, 173] width 328 height 6
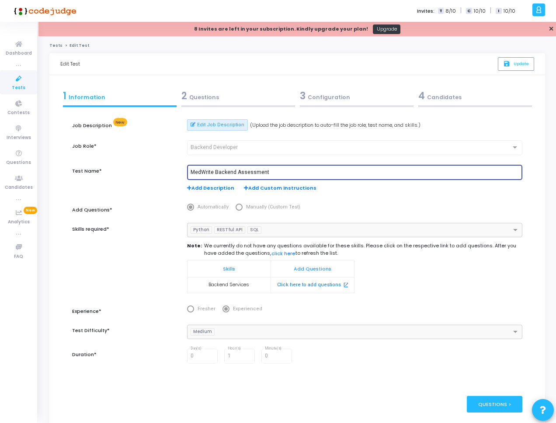
type input "MedWrite Backend Assessment"
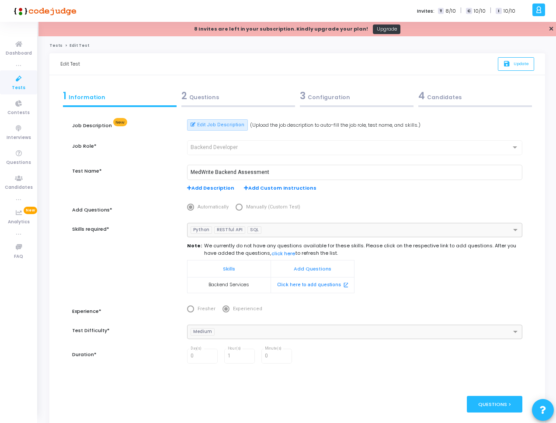
click at [157, 199] on div "Test Name*" at bounding box center [125, 183] width 115 height 36
click at [333, 98] on div "3 Configuration" at bounding box center [357, 96] width 114 height 14
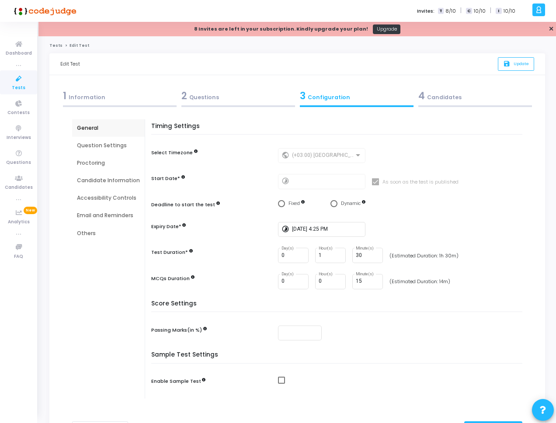
click at [97, 166] on div "Proctoring" at bounding box center [108, 163] width 63 height 8
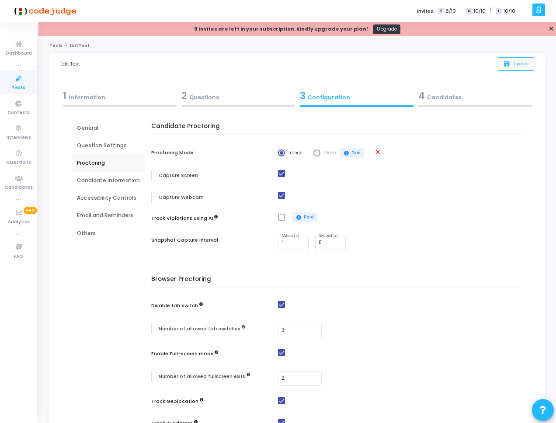
click at [114, 147] on div "Question Settings" at bounding box center [108, 146] width 63 height 8
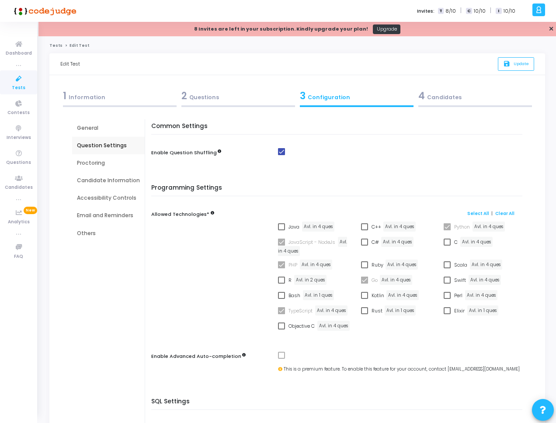
click at [119, 201] on div "Accessibility Controls" at bounding box center [108, 198] width 63 height 8
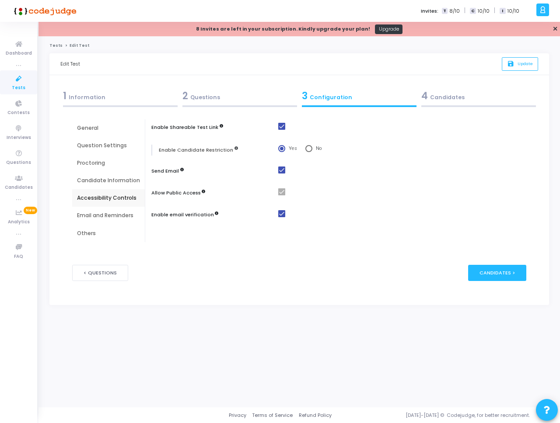
click at [121, 179] on div "Candidate Information" at bounding box center [108, 181] width 63 height 8
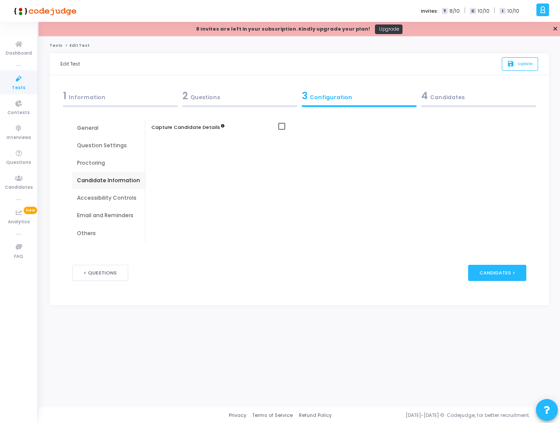
click at [117, 162] on div "Proctoring" at bounding box center [108, 163] width 63 height 8
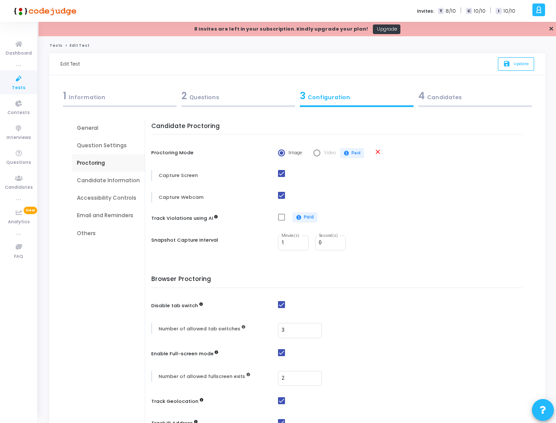
click at [101, 216] on div "Email and Reminders" at bounding box center [108, 216] width 63 height 8
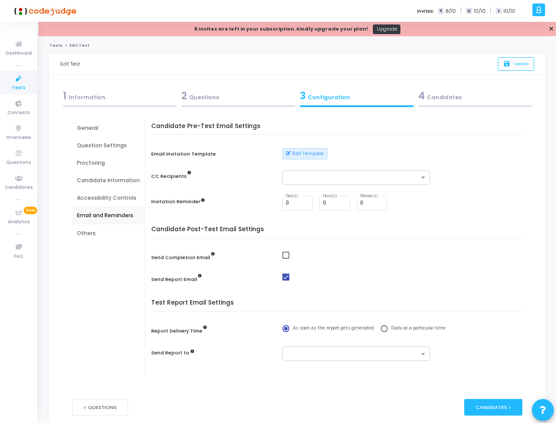
click at [104, 198] on div "Accessibility Controls" at bounding box center [108, 198] width 63 height 8
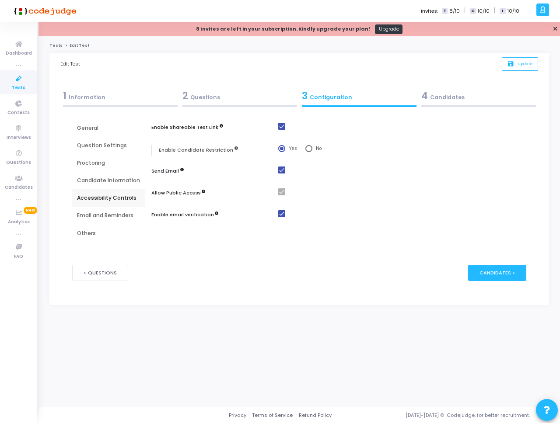
click at [93, 237] on div "Others" at bounding box center [108, 233] width 73 height 17
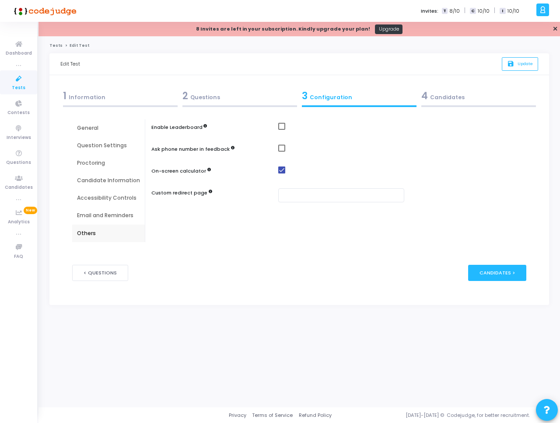
click at [106, 131] on div "General" at bounding box center [108, 128] width 63 height 8
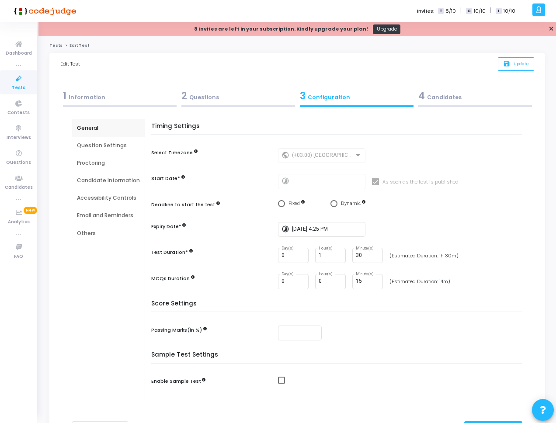
click at [110, 144] on div "Question Settings" at bounding box center [108, 146] width 63 height 8
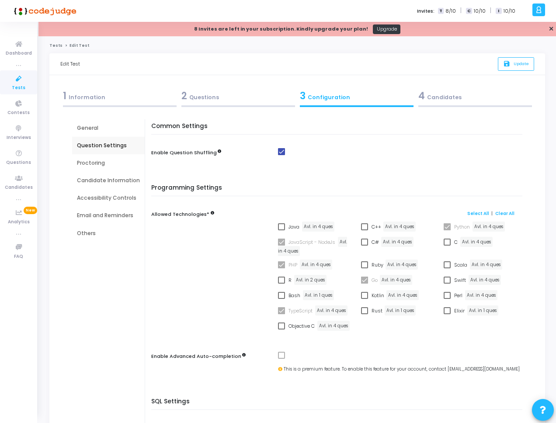
click at [112, 166] on div "Proctoring" at bounding box center [108, 163] width 63 height 8
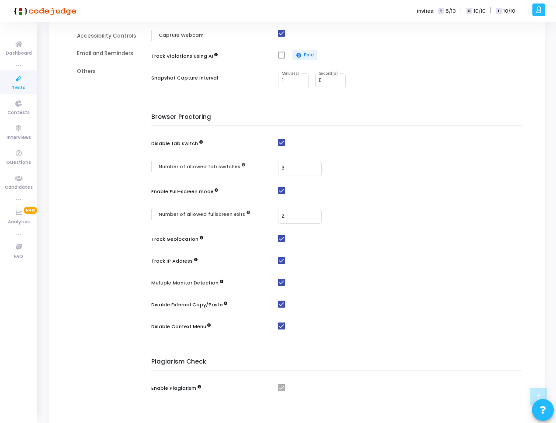
scroll to position [210, 0]
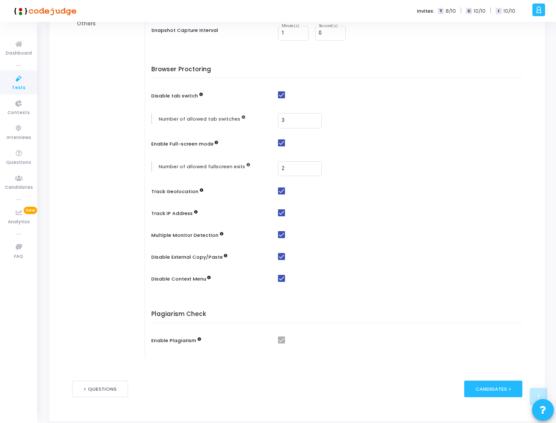
click at [278, 191] on span at bounding box center [281, 191] width 7 height 7
click at [281, 195] on input "checkbox" at bounding box center [281, 195] width 0 height 0
checkbox input "false"
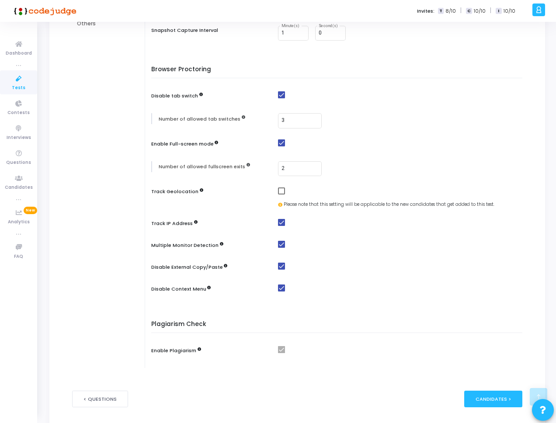
click at [497, 408] on div "< Questions Candidates >" at bounding box center [297, 399] width 450 height 42
click at [498, 401] on div "Candidates >" at bounding box center [493, 399] width 58 height 16
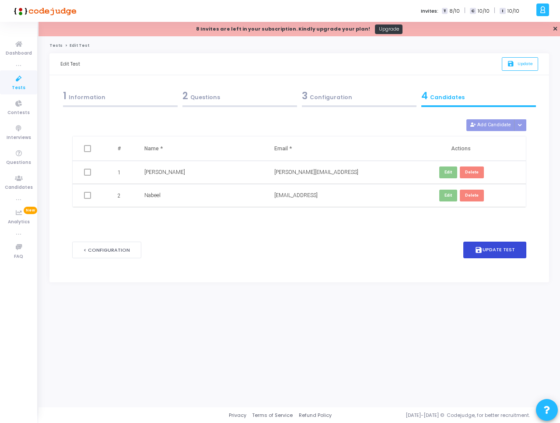
click at [477, 246] on icon "save" at bounding box center [478, 250] width 8 height 8
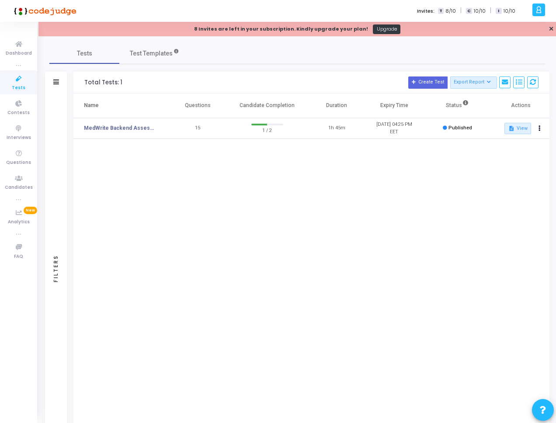
click at [441, 214] on div "Name Questions Candidate Completion Duration Expiry Time Status Actions MedWrit…" at bounding box center [311, 256] width 476 height 325
click at [118, 130] on link "MedWrite Backend Assessment" at bounding box center [120, 128] width 73 height 8
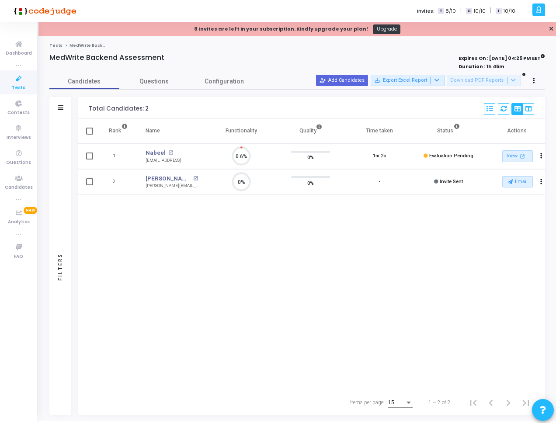
scroll to position [18, 22]
click at [541, 156] on icon "Actions" at bounding box center [541, 156] width 2 height 4
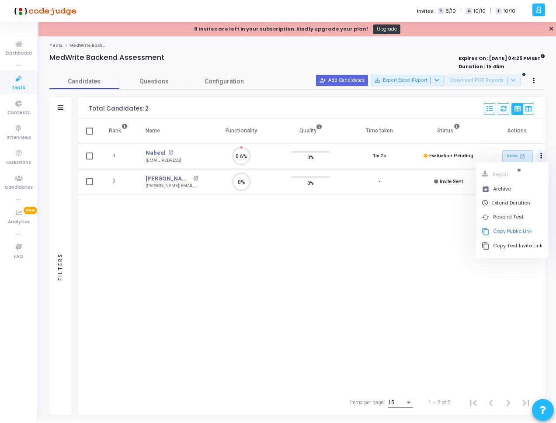
click at [413, 271] on div "Rank Name Functionality Quality Time taken Status Actions 1 Nabeel open_in_new …" at bounding box center [311, 254] width 467 height 271
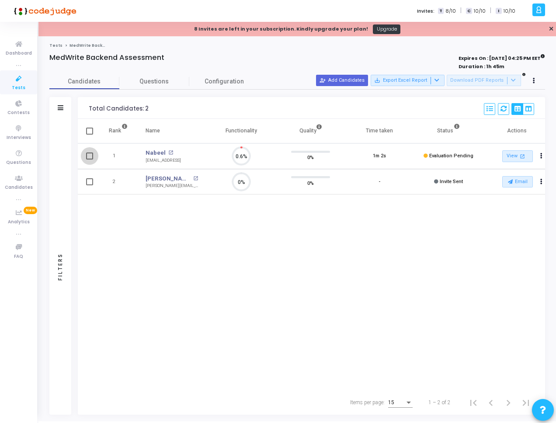
click at [90, 154] on span at bounding box center [89, 156] width 7 height 7
click at [90, 160] on input "checkbox" at bounding box center [89, 160] width 0 height 0
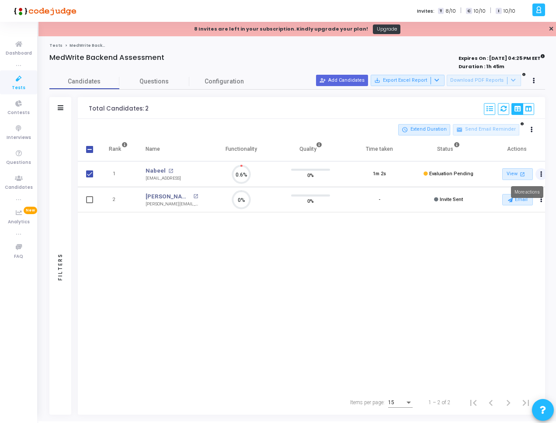
click at [542, 174] on icon "Actions" at bounding box center [541, 174] width 2 height 4
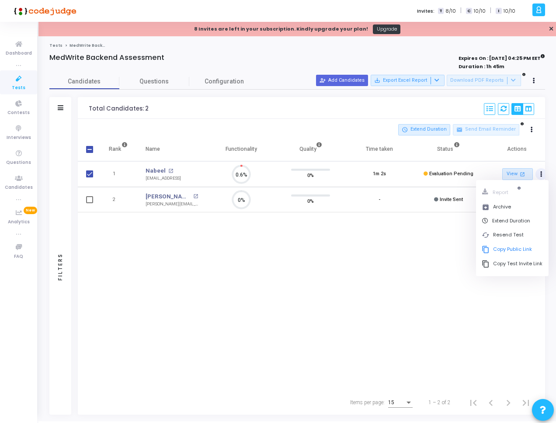
click at [405, 249] on div "Rank Name Functionality Quality Time taken Status Actions 1 Nabeel open_in_new …" at bounding box center [311, 264] width 467 height 254
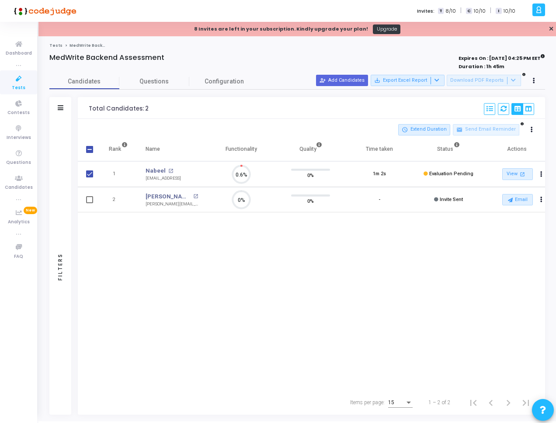
click at [90, 174] on span at bounding box center [89, 174] width 7 height 7
click at [90, 177] on input "checkbox" at bounding box center [89, 177] width 0 height 0
checkbox input "false"
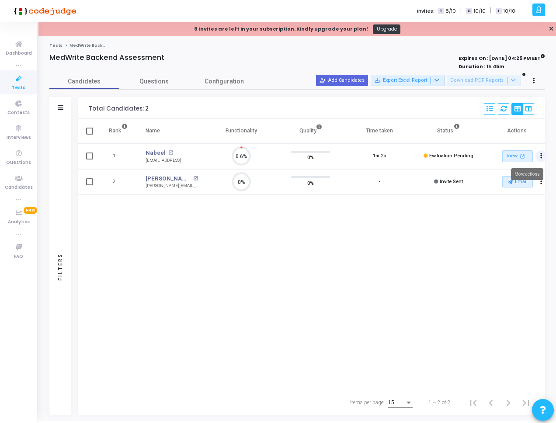
click at [543, 157] on button "Actions" at bounding box center [542, 156] width 12 height 12
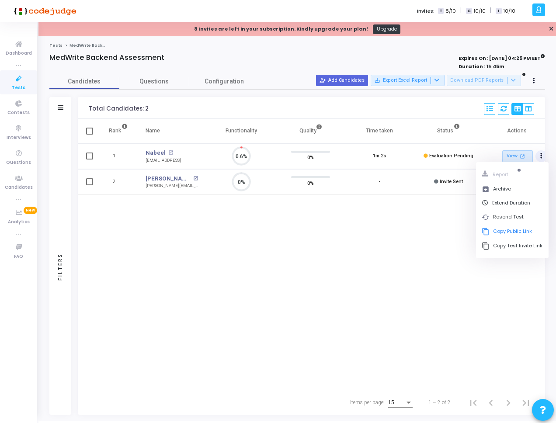
click at [368, 230] on div "Rank Name Functionality Quality Time taken Status Actions 1 Nabeel open_in_new …" at bounding box center [311, 254] width 467 height 271
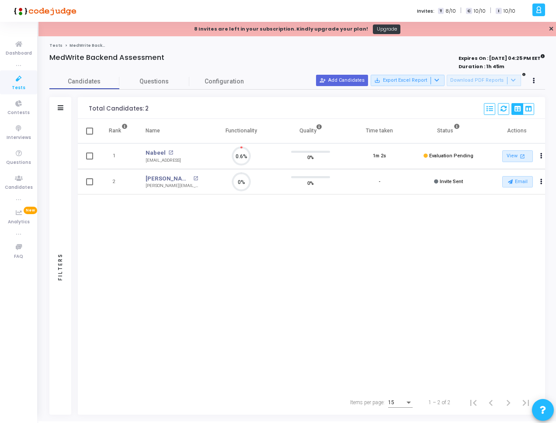
click at [114, 56] on h4 "MedWrite Backend Assessment" at bounding box center [106, 57] width 115 height 9
click at [145, 84] on span "Questions" at bounding box center [154, 81] width 70 height 9
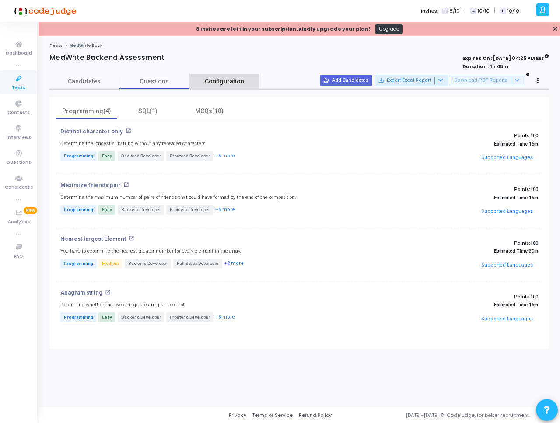
click at [239, 80] on span "Configuration" at bounding box center [224, 81] width 39 height 9
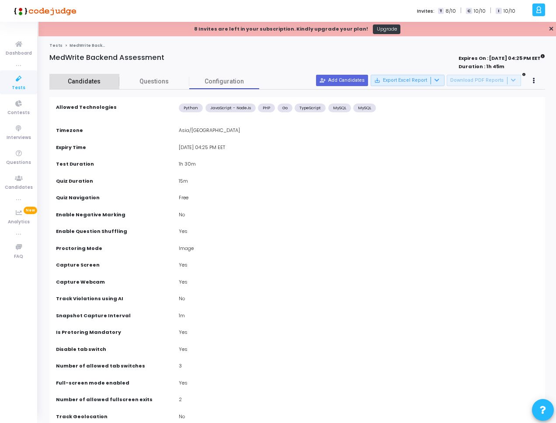
click at [96, 85] on span "Candidates" at bounding box center [84, 81] width 70 height 9
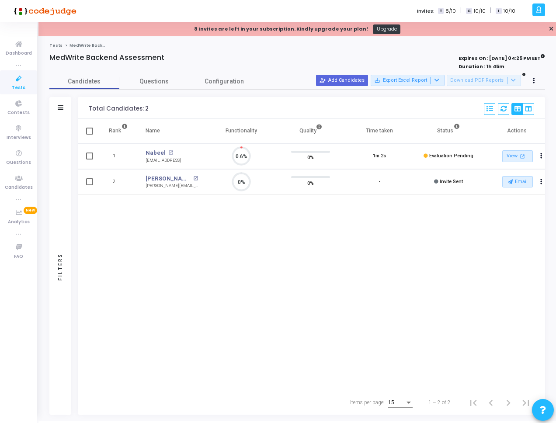
click at [54, 44] on link "Tests" at bounding box center [55, 45] width 13 height 5
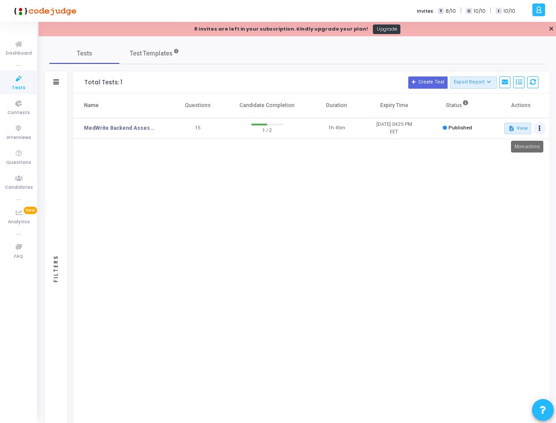
click at [541, 125] on button at bounding box center [540, 128] width 12 height 12
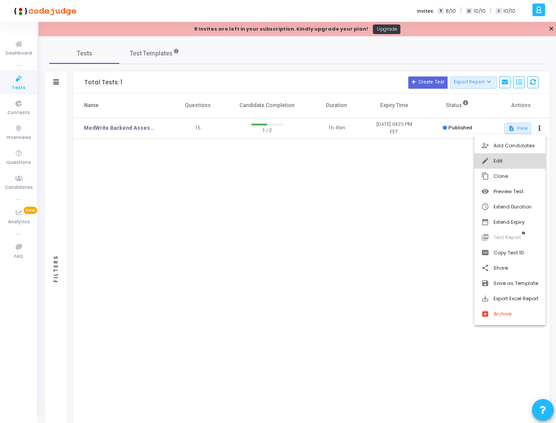
click at [513, 157] on button "edit Edit" at bounding box center [509, 160] width 71 height 15
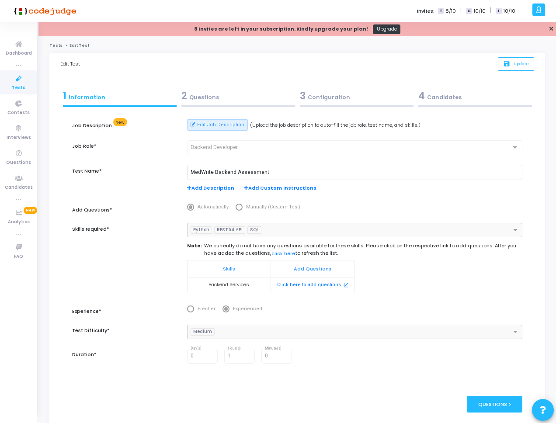
click at [227, 93] on div "2 Questions" at bounding box center [238, 96] width 114 height 14
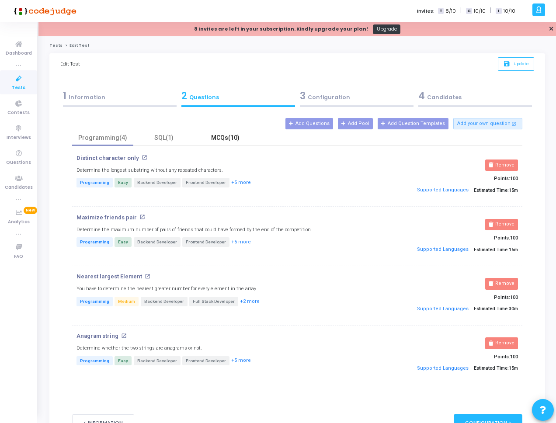
click at [227, 135] on div "MCQs(10)" at bounding box center [225, 137] width 51 height 9
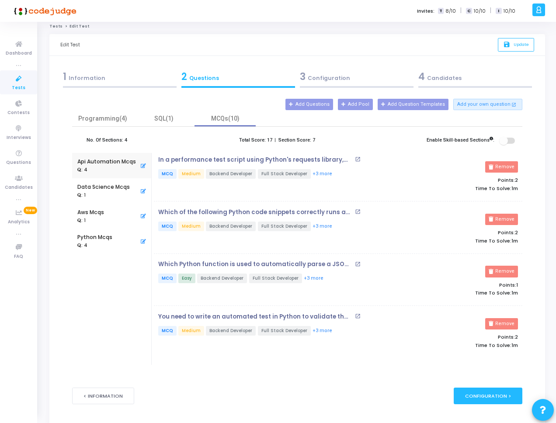
scroll to position [56, 0]
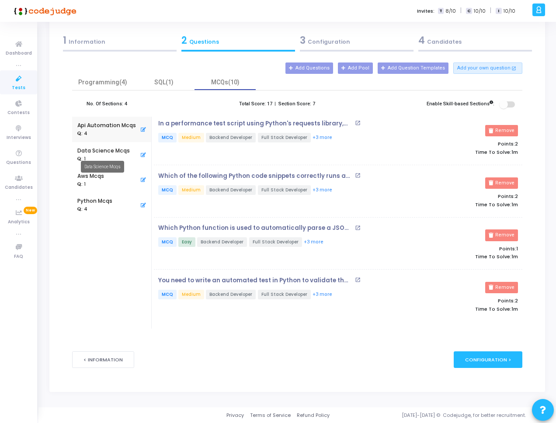
click at [106, 150] on div "Data Science Mcqs" at bounding box center [103, 151] width 52 height 8
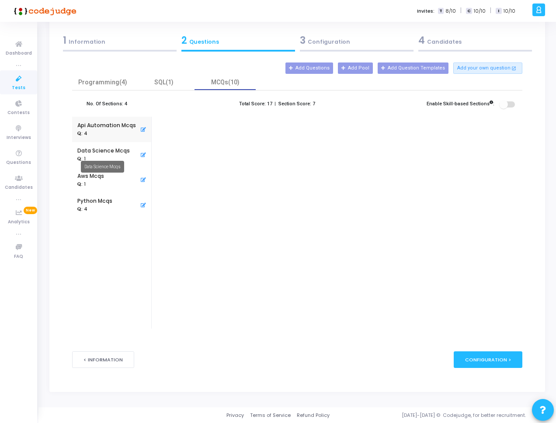
scroll to position [0, 0]
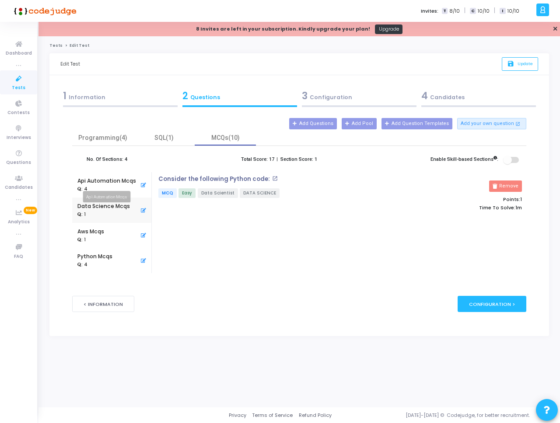
click at [103, 181] on div "Api Automation Mcqs" at bounding box center [106, 181] width 59 height 8
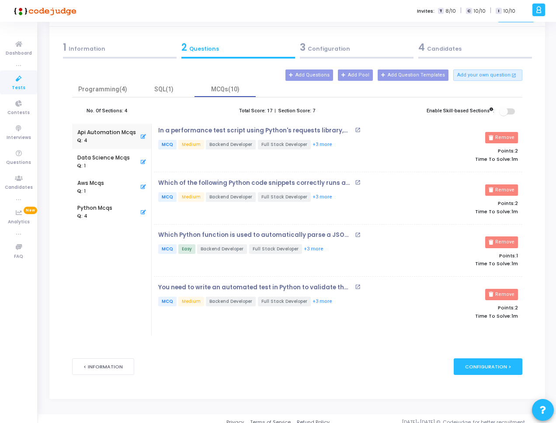
scroll to position [56, 0]
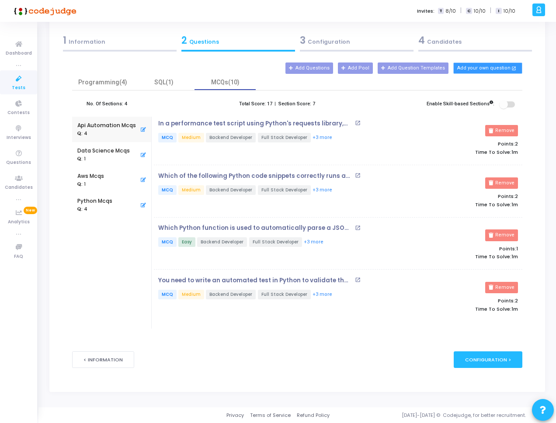
click at [496, 69] on button "Add your own question open_in_new" at bounding box center [487, 68] width 69 height 11
click at [129, 87] on div "Programming(4)" at bounding box center [102, 82] width 61 height 15
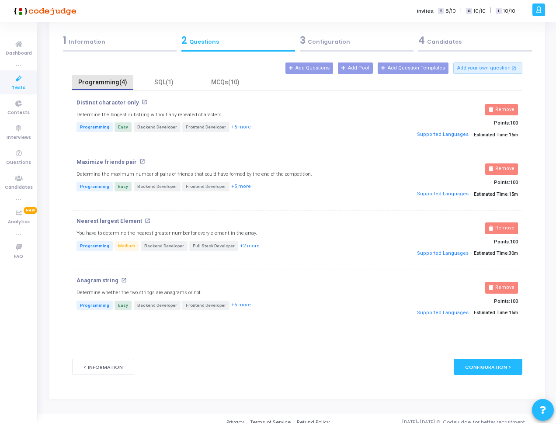
scroll to position [0, 0]
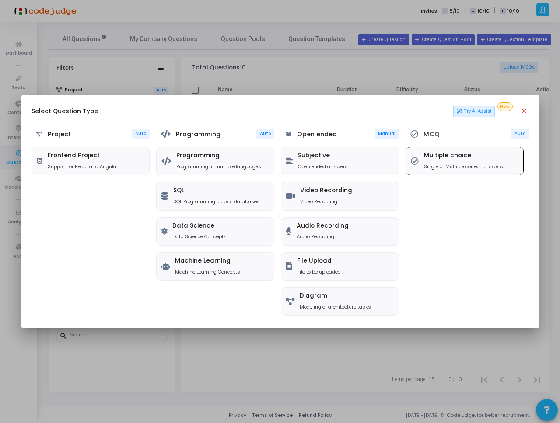
click at [466, 159] on h5 "Multiple choice" at bounding box center [463, 155] width 79 height 7
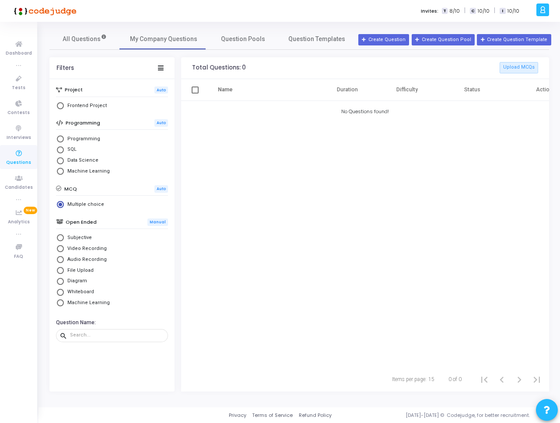
click at [261, 194] on div "Name Duration Difficulty Status Actions No Questions found!" at bounding box center [365, 223] width 368 height 288
click at [271, 152] on div "Name Duration Difficulty Status Actions No Questions found!" at bounding box center [365, 223] width 368 height 288
click at [397, 254] on div "Name Duration Difficulty Status Actions No Questions found!" at bounding box center [365, 223] width 368 height 288
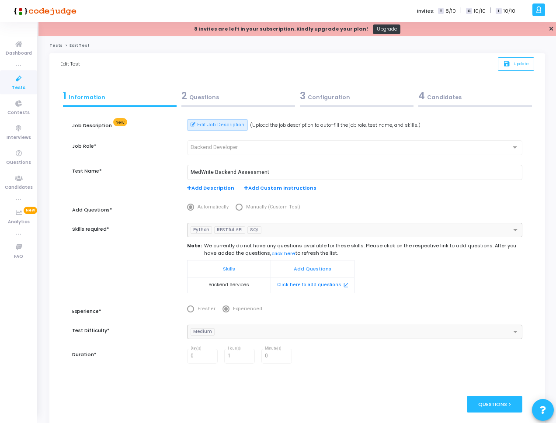
click at [198, 97] on div "2 Questions" at bounding box center [238, 96] width 114 height 14
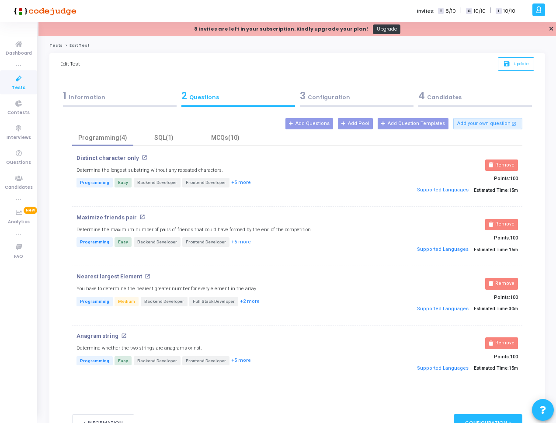
click at [453, 96] on div "4 Candidates" at bounding box center [475, 96] width 114 height 14
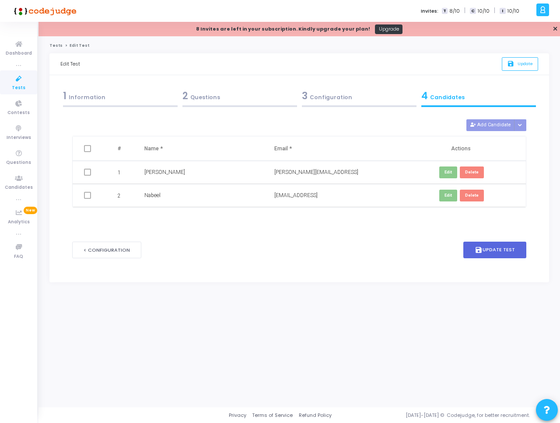
click at [358, 98] on div "3 Configuration" at bounding box center [359, 96] width 115 height 14
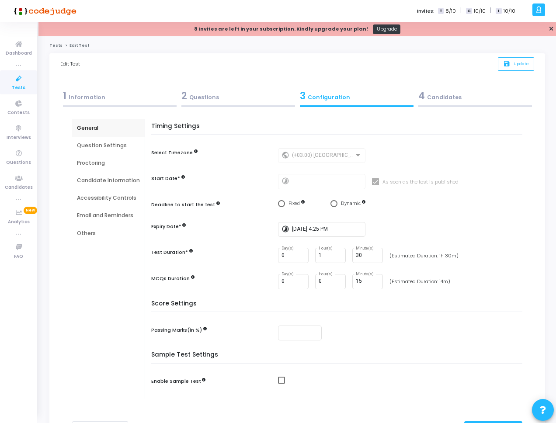
click at [106, 218] on div "Email and Reminders" at bounding box center [108, 216] width 63 height 8
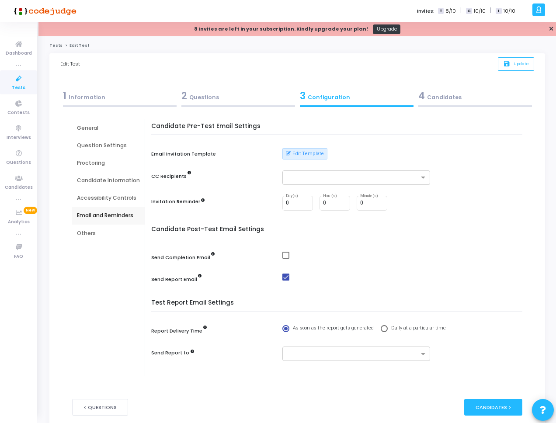
click at [284, 277] on span at bounding box center [285, 277] width 7 height 7
click at [285, 281] on input "checkbox" at bounding box center [285, 281] width 0 height 0
checkbox input "false"
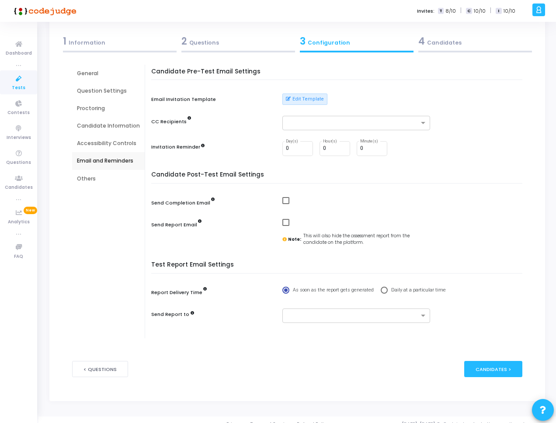
scroll to position [64, 0]
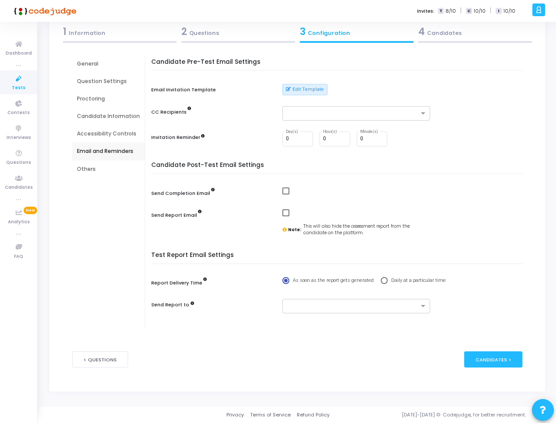
click at [283, 191] on span at bounding box center [285, 191] width 7 height 7
click at [285, 195] on input "checkbox" at bounding box center [285, 195] width 0 height 0
checkbox input "true"
click at [107, 174] on div "Others" at bounding box center [108, 168] width 73 height 17
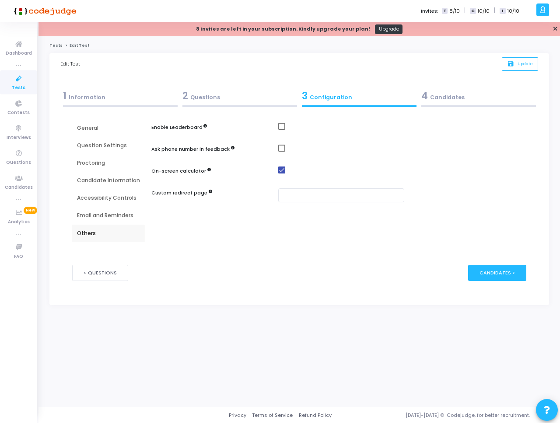
click at [100, 196] on div "Accessibility Controls" at bounding box center [108, 198] width 63 height 8
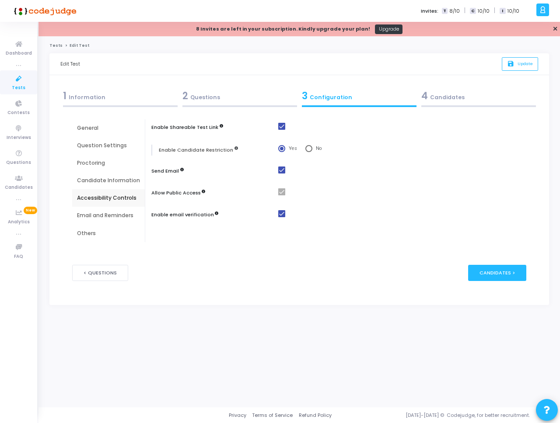
click at [103, 211] on div "Email and Reminders" at bounding box center [108, 215] width 73 height 17
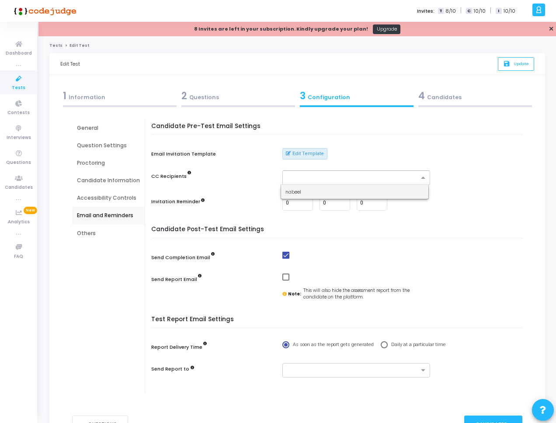
click at [296, 177] on input "text" at bounding box center [353, 177] width 132 height 7
type input "ahmad"
type input "a"
type input "[PERSON_NAME][EMAIL_ADDRESS]"
click at [350, 177] on input "[PERSON_NAME][EMAIL_ADDRESS]" at bounding box center [349, 177] width 124 height 7
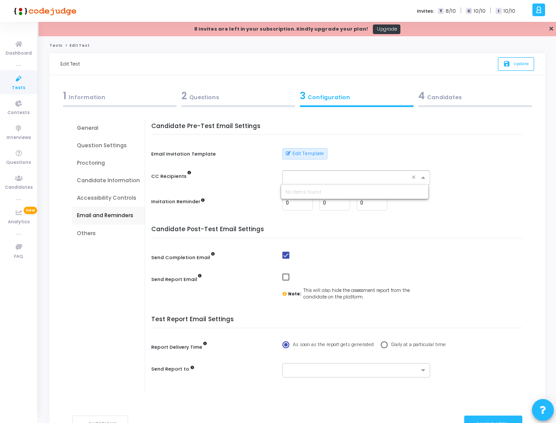
click at [400, 153] on div "Edit Template" at bounding box center [356, 153] width 148 height 11
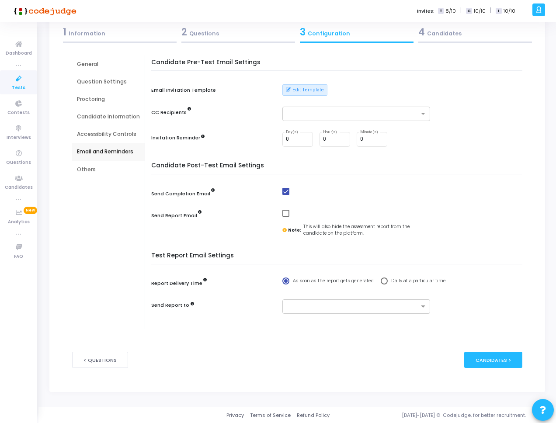
scroll to position [64, 0]
click at [305, 224] on div "Note: This will also hide the assessment report from the candidate on the platf…" at bounding box center [356, 229] width 148 height 13
click at [355, 237] on div "Candidate Post-Test Email Settings Send Completion Email Send Report Email Note…" at bounding box center [339, 205] width 367 height 86
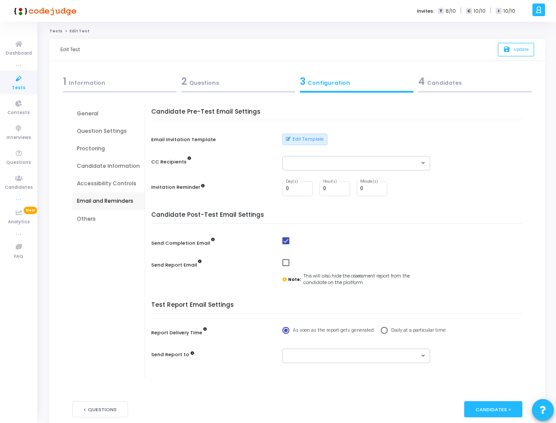
scroll to position [0, 0]
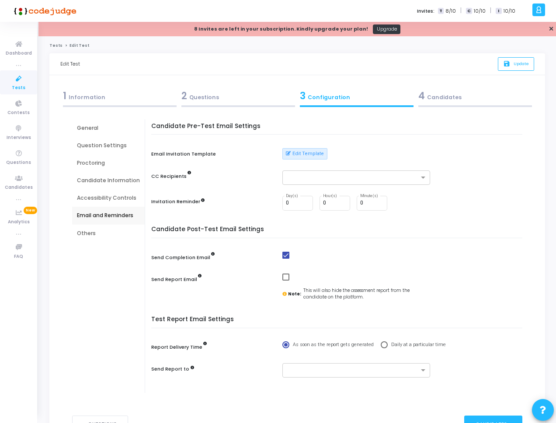
click at [104, 200] on div "Accessibility Controls" at bounding box center [108, 198] width 63 height 8
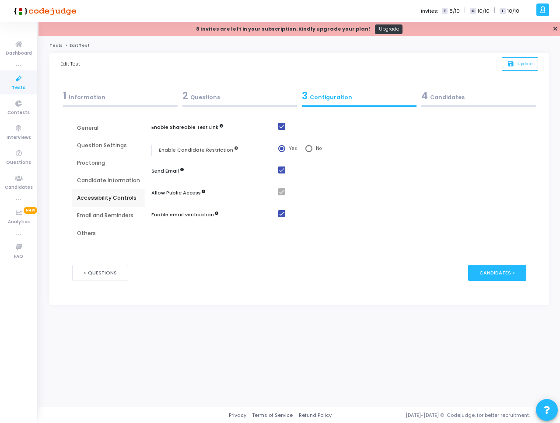
click at [117, 184] on div "Candidate Information" at bounding box center [108, 180] width 73 height 17
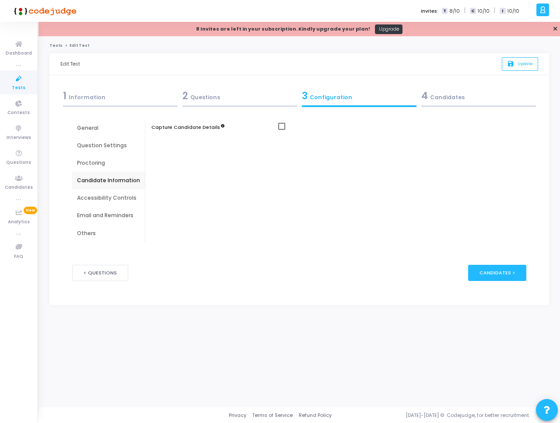
click at [111, 167] on div "Proctoring" at bounding box center [108, 162] width 73 height 17
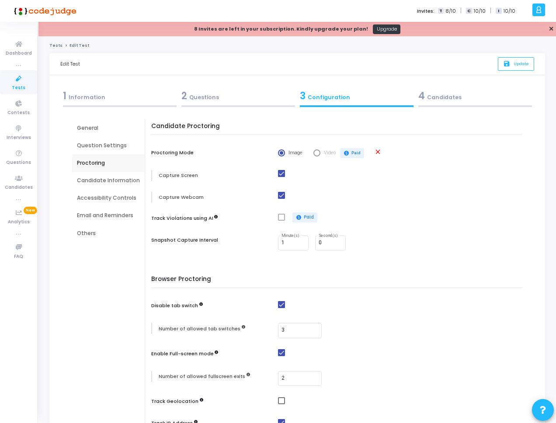
click at [105, 149] on div "Question Settings" at bounding box center [108, 146] width 63 height 8
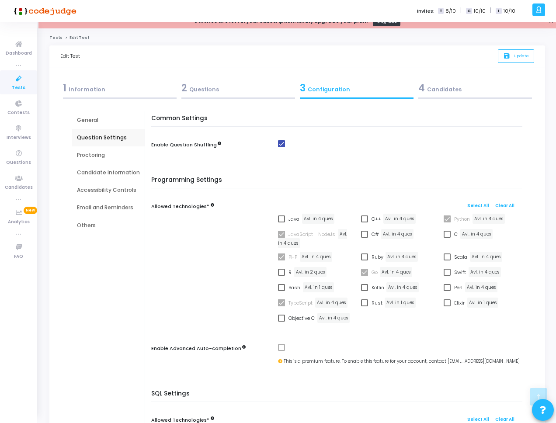
scroll to position [4, 0]
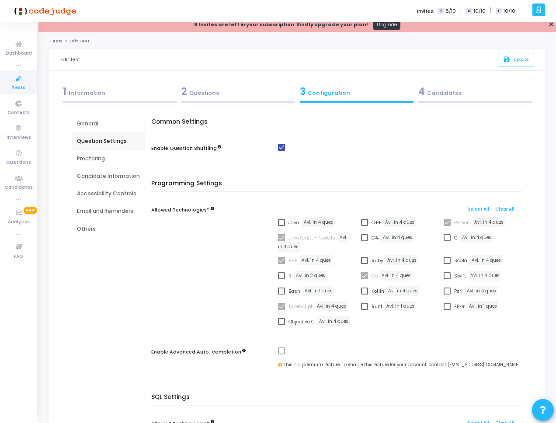
click at [278, 225] on span at bounding box center [281, 222] width 7 height 7
click at [281, 226] on input "Java" at bounding box center [281, 226] width 0 height 0
click at [281, 224] on span at bounding box center [281, 222] width 7 height 7
click at [281, 226] on input "Java" at bounding box center [281, 226] width 0 height 0
checkbox input "false"
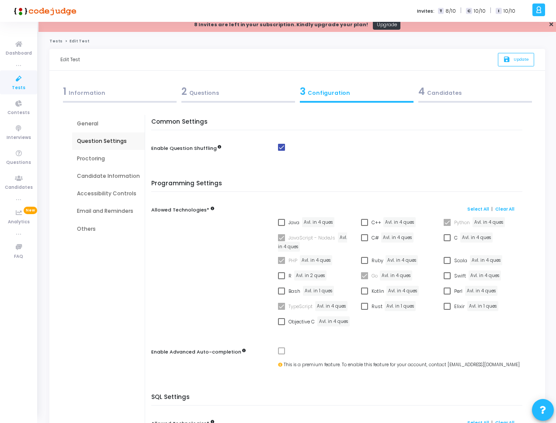
click at [281, 236] on span at bounding box center [281, 237] width 7 height 7
click at [500, 209] on link "Clear All" at bounding box center [504, 209] width 19 height 6
click at [381, 208] on div "Select All | Clear All" at bounding box center [428, 208] width 180 height 7
click at [88, 132] on div "Question Settings" at bounding box center [108, 140] width 73 height 17
click at [91, 128] on div "General" at bounding box center [108, 123] width 73 height 17
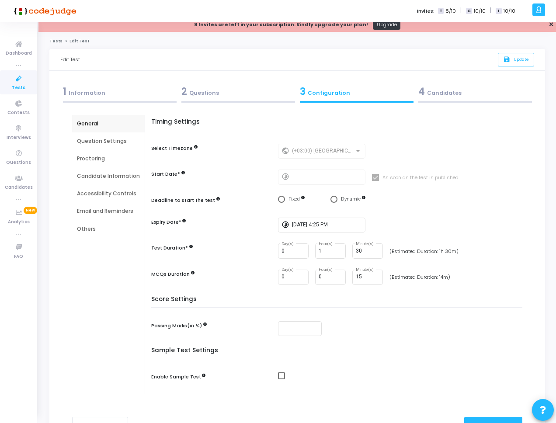
scroll to position [0, 0]
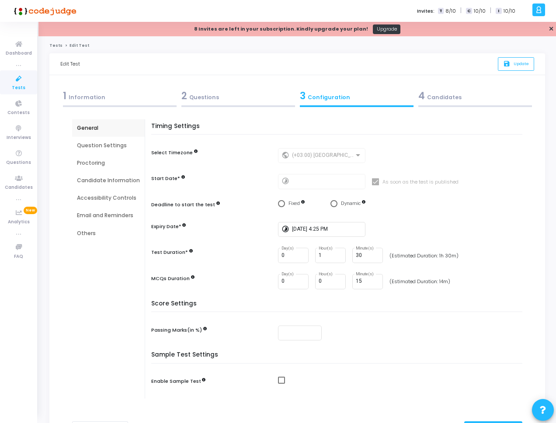
click at [240, 102] on div "2 Questions" at bounding box center [238, 96] width 114 height 14
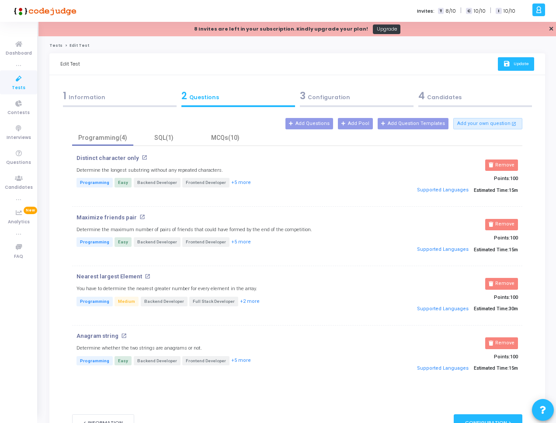
click at [526, 63] on span "Update" at bounding box center [521, 64] width 15 height 6
click at [55, 45] on link "Tests" at bounding box center [55, 45] width 13 height 5
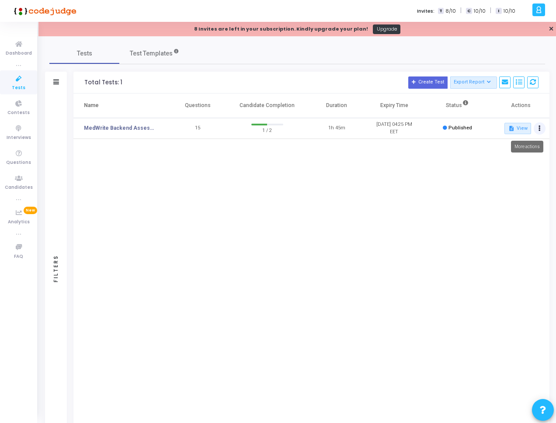
click at [543, 126] on button at bounding box center [540, 128] width 12 height 12
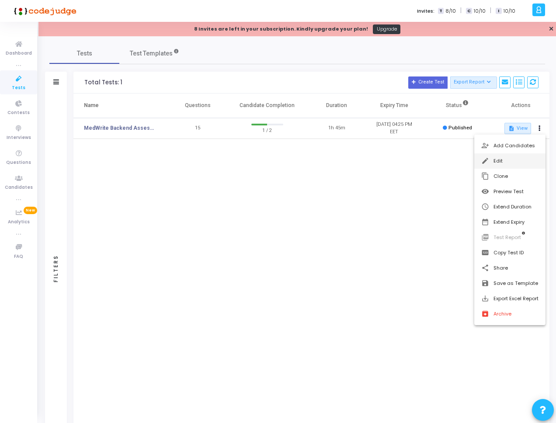
click at [521, 156] on button "edit Edit" at bounding box center [509, 160] width 71 height 15
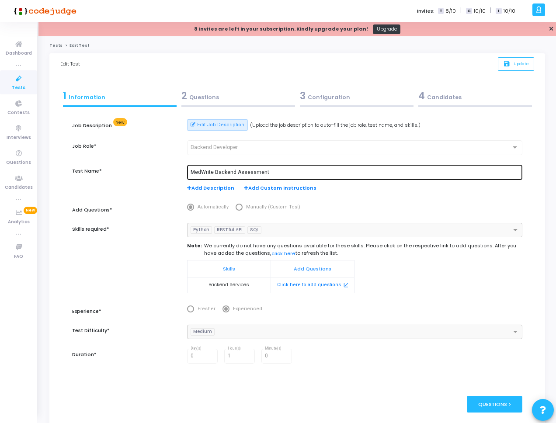
click at [277, 172] on input "MedWrite Backend Assessment" at bounding box center [355, 173] width 328 height 6
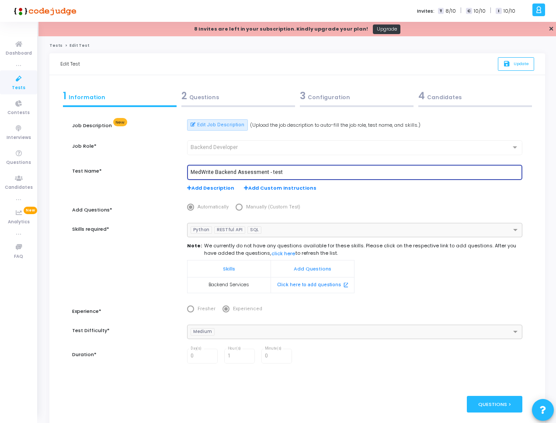
type input "MedWrite Backend Assessment - test"
click at [142, 164] on div "Job Role*" at bounding box center [125, 152] width 115 height 25
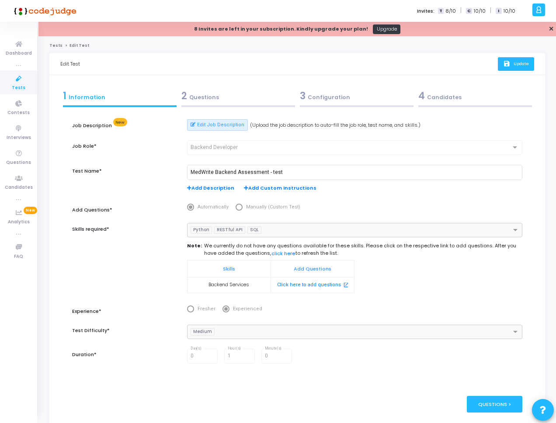
click at [509, 61] on icon "save" at bounding box center [507, 63] width 9 height 7
click at [19, 190] on span "Candidates" at bounding box center [19, 187] width 28 height 7
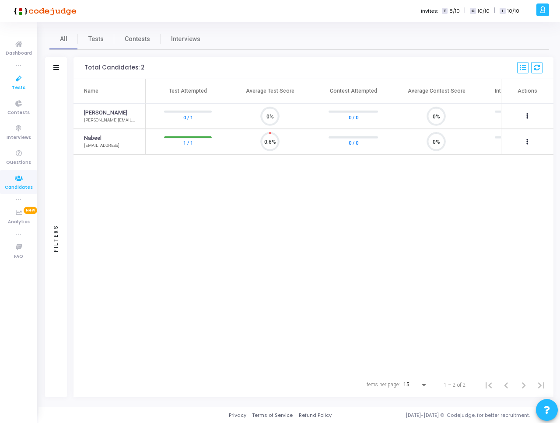
scroll to position [18, 22]
click at [531, 142] on button at bounding box center [527, 142] width 12 height 12
click at [430, 219] on div at bounding box center [280, 211] width 560 height 423
click at [19, 153] on icon at bounding box center [19, 153] width 18 height 11
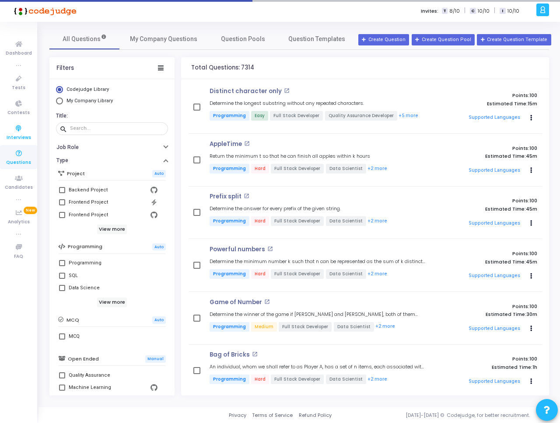
click at [22, 137] on span "Interviews" at bounding box center [19, 137] width 24 height 7
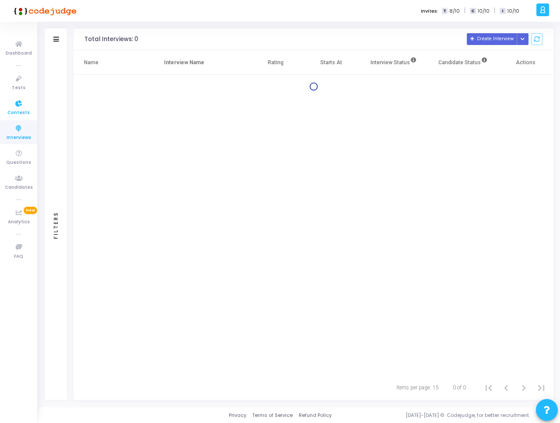
click at [21, 110] on span "Contests" at bounding box center [18, 112] width 22 height 7
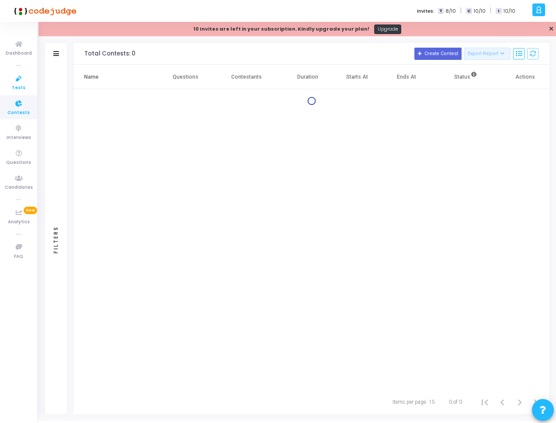
click at [22, 89] on span "Tests" at bounding box center [19, 87] width 14 height 7
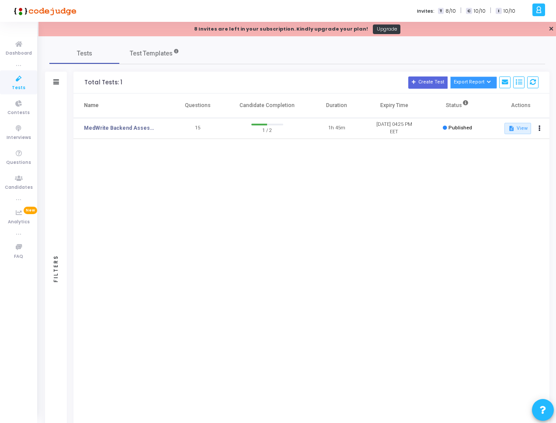
click at [472, 79] on button "Export Report" at bounding box center [473, 83] width 47 height 12
click at [380, 72] on div "Total Tests: 1 Create Test Export Report Offset: 0 Limit: 1000 Note: Maximum 10…" at bounding box center [311, 83] width 476 height 22
click at [543, 128] on button at bounding box center [540, 128] width 12 height 12
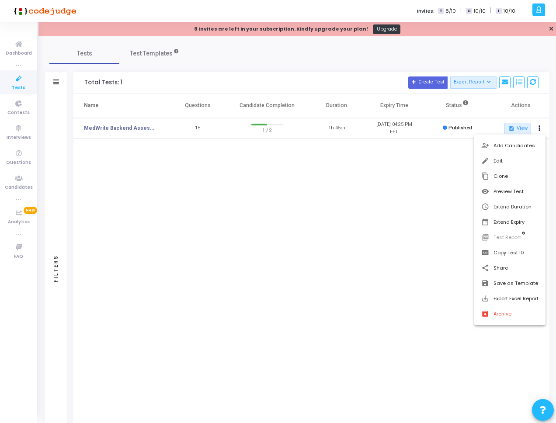
click at [433, 189] on div at bounding box center [278, 211] width 556 height 423
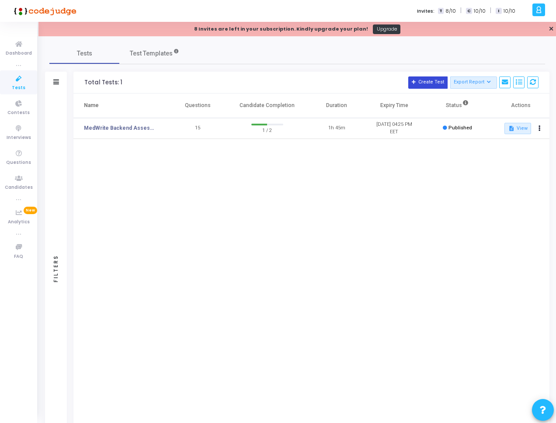
click at [436, 87] on button "Create Test" at bounding box center [427, 83] width 39 height 12
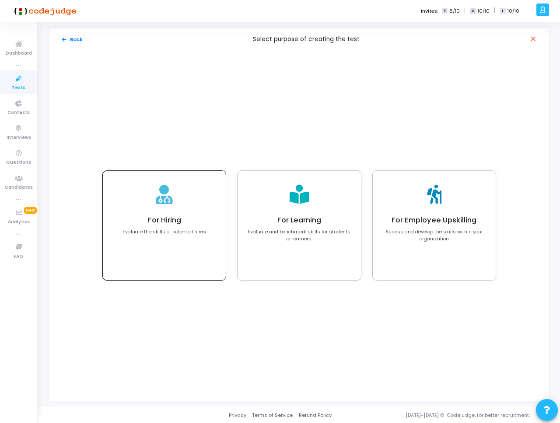
click at [159, 223] on h4 "For Hiring" at bounding box center [164, 220] width 84 height 9
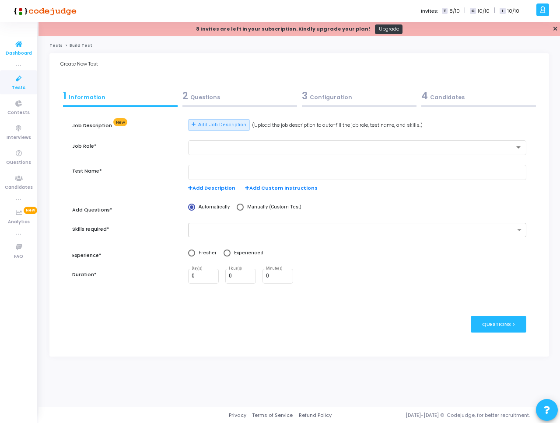
click at [27, 39] on icon at bounding box center [19, 44] width 18 height 11
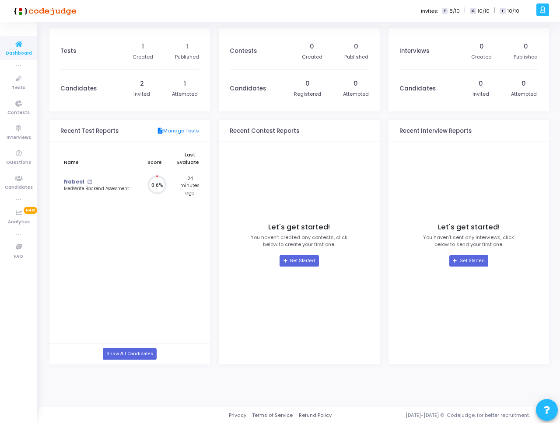
scroll to position [19, 9]
click at [88, 182] on mat-icon "open_in_new" at bounding box center [89, 182] width 5 height 5
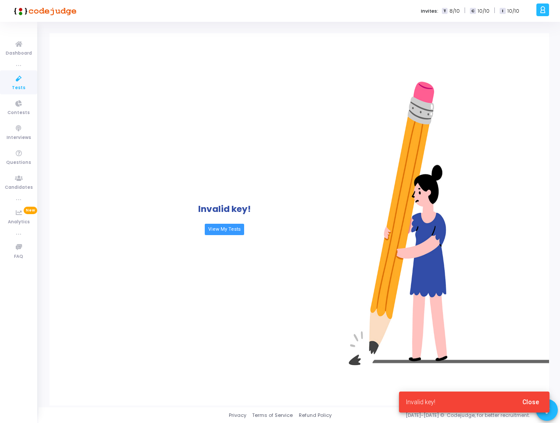
click at [534, 404] on span "Close" at bounding box center [530, 402] width 17 height 7
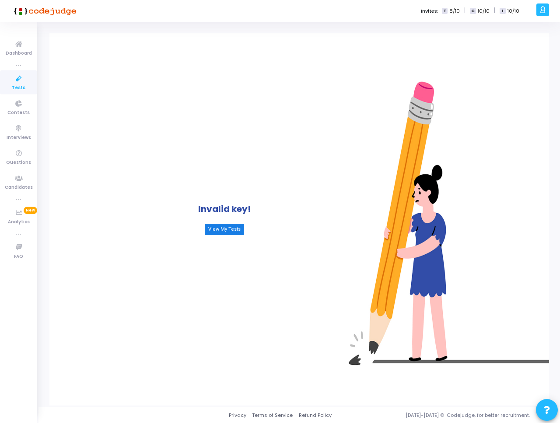
click at [230, 229] on link "View My Tests" at bounding box center [224, 229] width 39 height 11
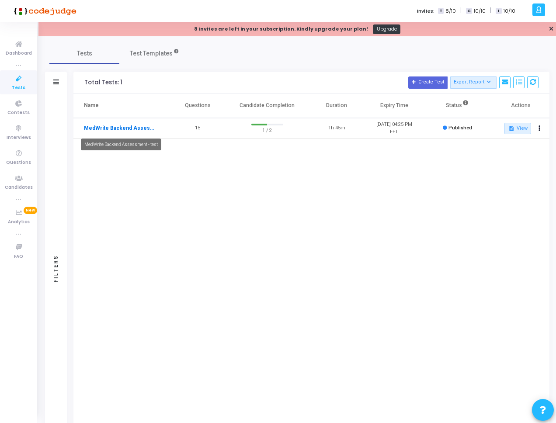
click at [139, 130] on link "MedWrite Backend Assessment - test" at bounding box center [120, 128] width 73 height 8
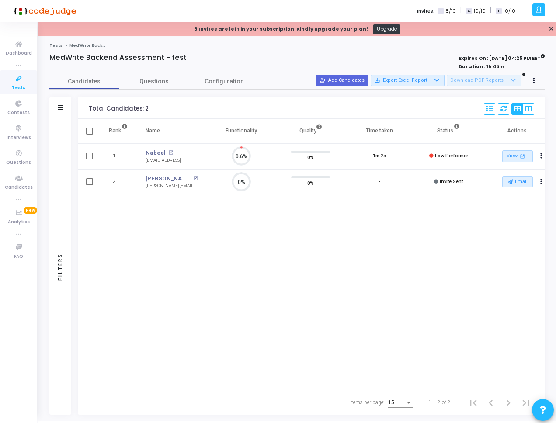
scroll to position [4, 4]
click at [168, 152] on mat-icon "open_in_new" at bounding box center [170, 152] width 5 height 5
click at [540, 155] on icon "Actions" at bounding box center [541, 156] width 2 height 4
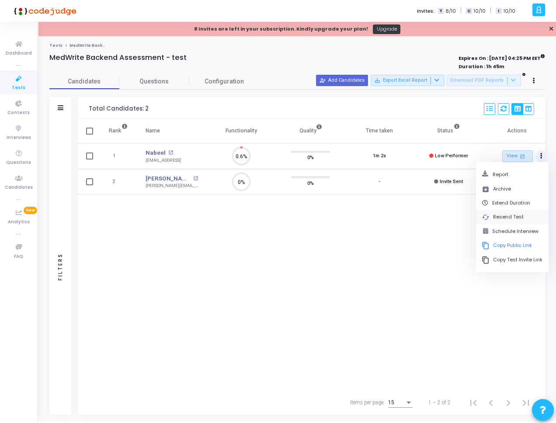
click at [518, 218] on button "cached Resend Test" at bounding box center [512, 217] width 73 height 14
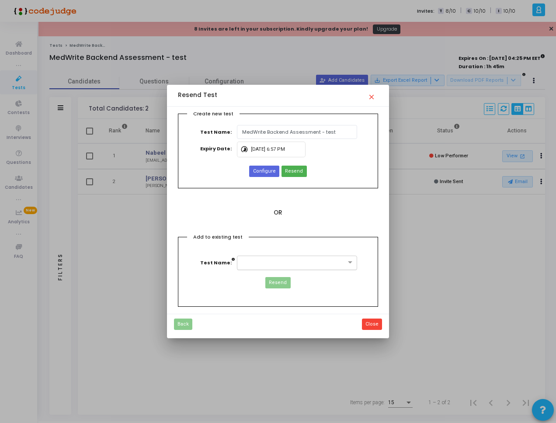
click at [269, 265] on input "text" at bounding box center [288, 261] width 93 height 7
click at [280, 245] on div "Add to existing test Test Name: Resend" at bounding box center [278, 272] width 201 height 70
click at [293, 172] on span "Resend" at bounding box center [294, 171] width 18 height 7
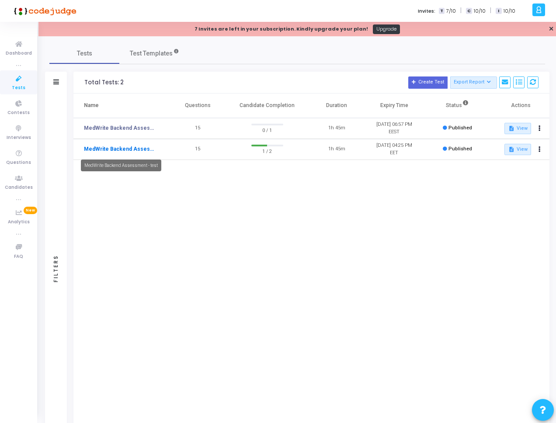
click at [139, 149] on link "MedWrite Backend Assessment - test" at bounding box center [120, 149] width 73 height 8
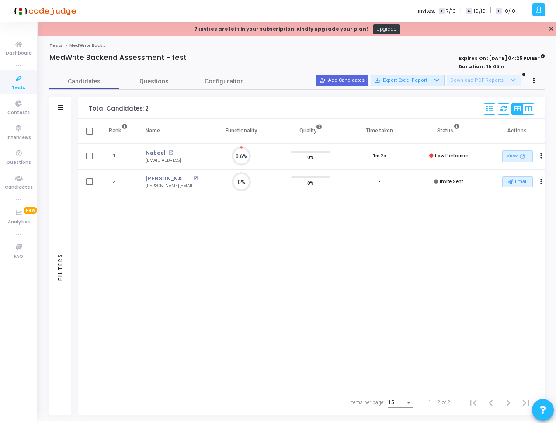
scroll to position [18, 22]
click at [272, 207] on div "Rank Name Functionality Quality Time taken Status Actions 1 Nabeel open_in_new …" at bounding box center [311, 254] width 467 height 271
